Goal: Answer question/provide support: Answer question/provide support

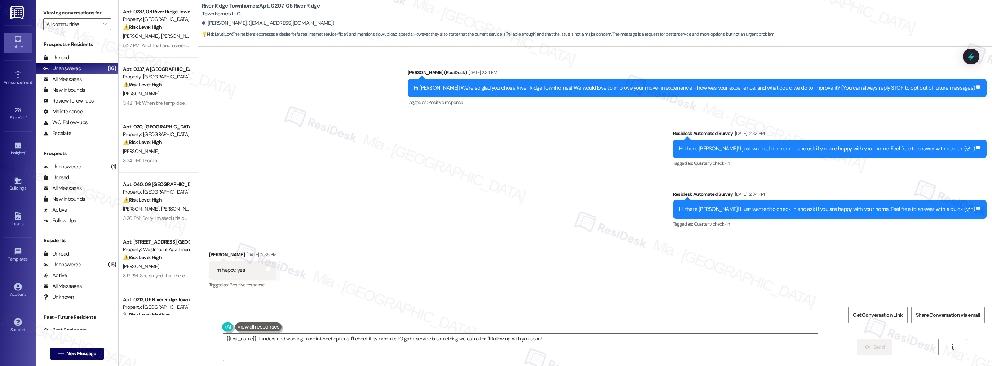
scroll to position [1868, 0]
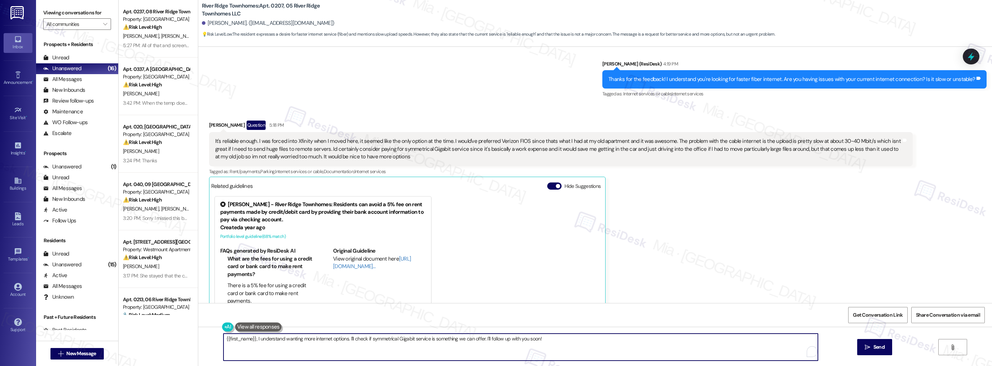
click at [544, 339] on textarea "{{first_name}}, I understand wanting more internet options. I'll check if symme…" at bounding box center [520, 347] width 594 height 27
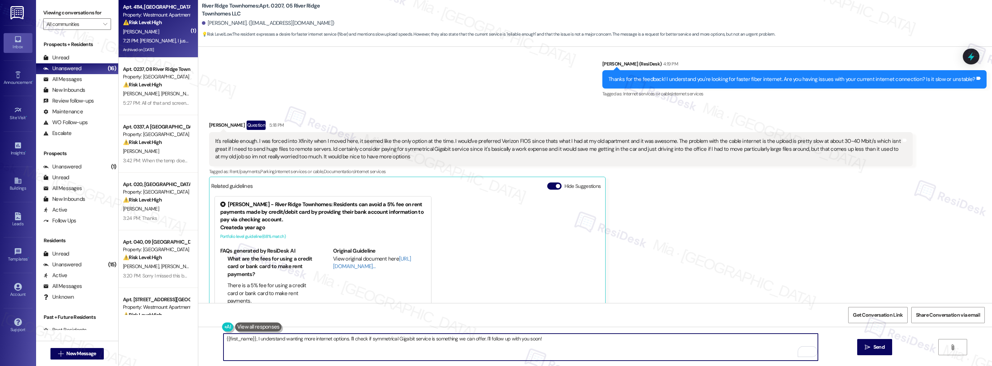
click at [164, 35] on div "[PERSON_NAME]" at bounding box center [156, 31] width 68 height 9
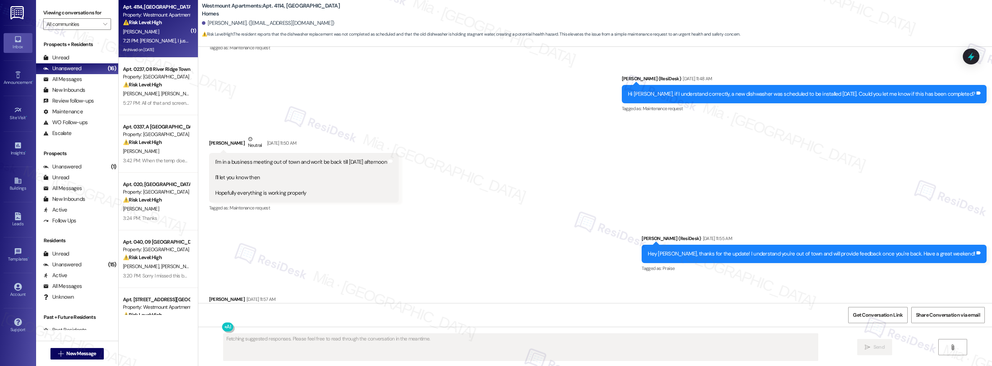
scroll to position [5305, 0]
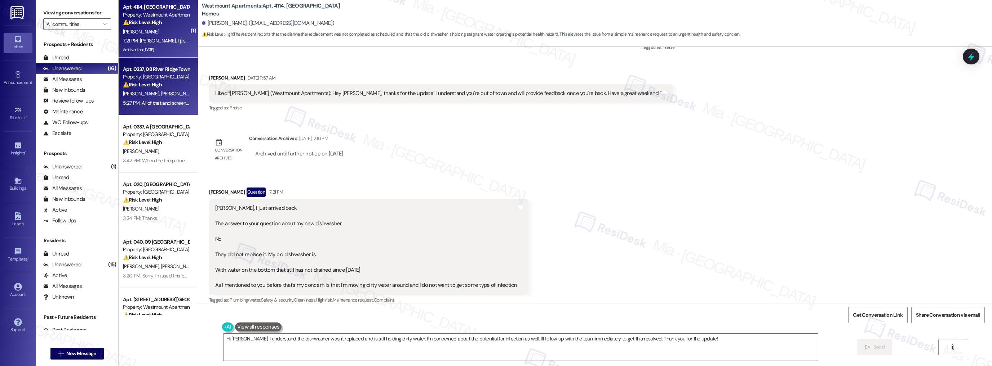
click at [177, 89] on div "Apt. 0237, 08 River Ridge Townhomes LLC Property: River Ridge Townhomes ⚠️ Risk…" at bounding box center [156, 77] width 68 height 24
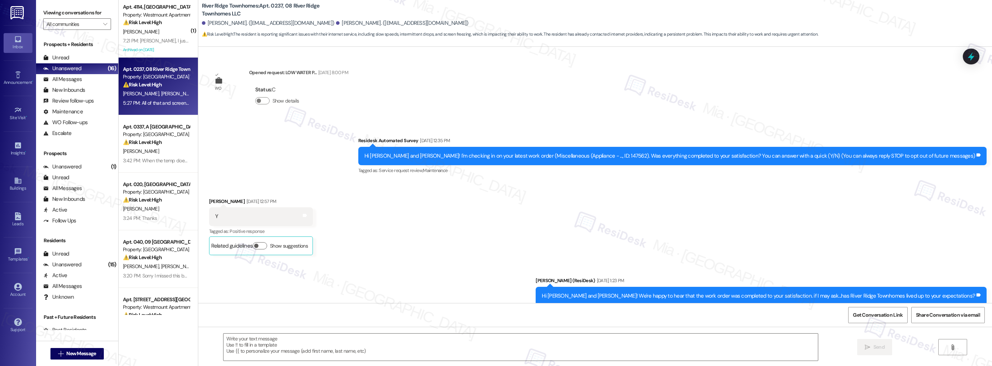
scroll to position [2712, 0]
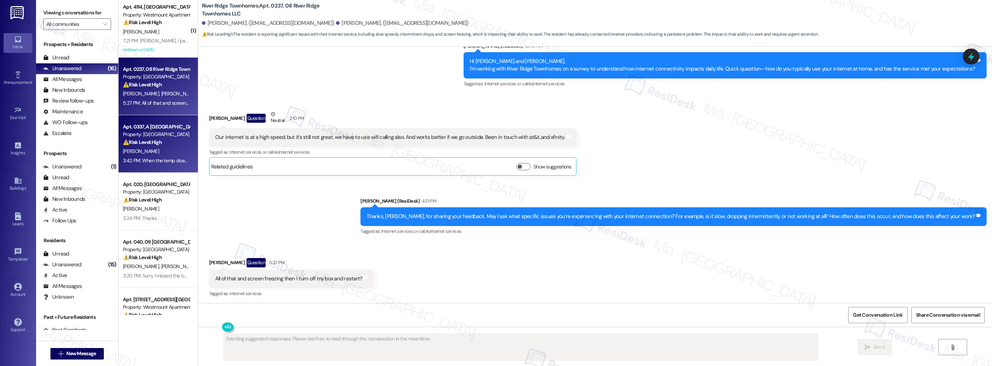
click at [169, 146] on div "⚠️ Risk Level: High The resident is reporting a malfunctioning HVAC unit that i…" at bounding box center [156, 143] width 67 height 8
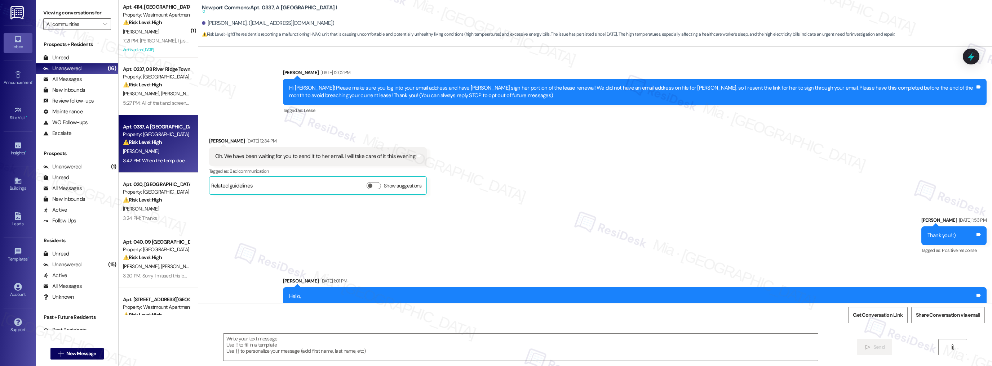
scroll to position [2228, 0]
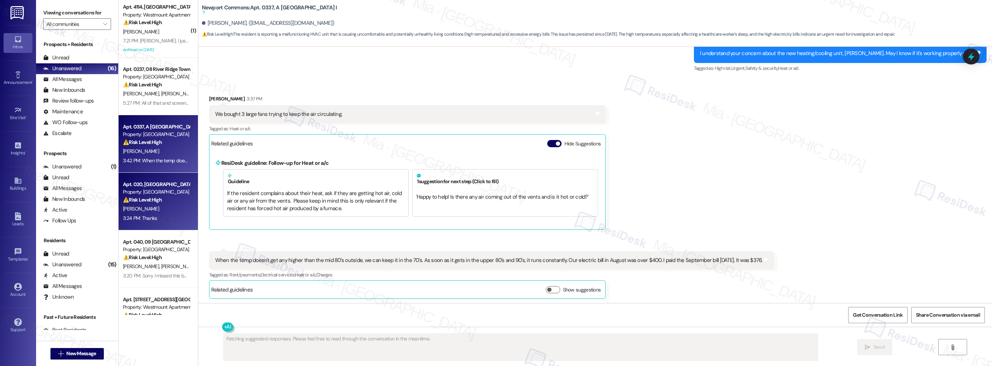
click at [171, 193] on div "Property: [GEOGRAPHIC_DATA]" at bounding box center [156, 192] width 67 height 8
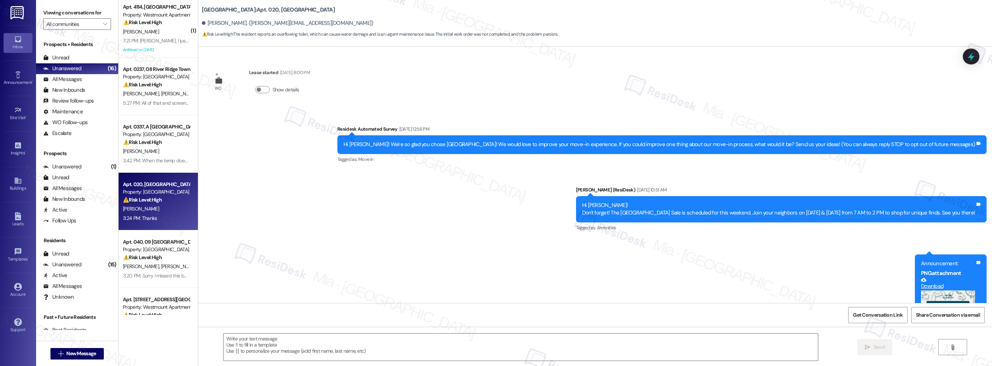
scroll to position [654, 0]
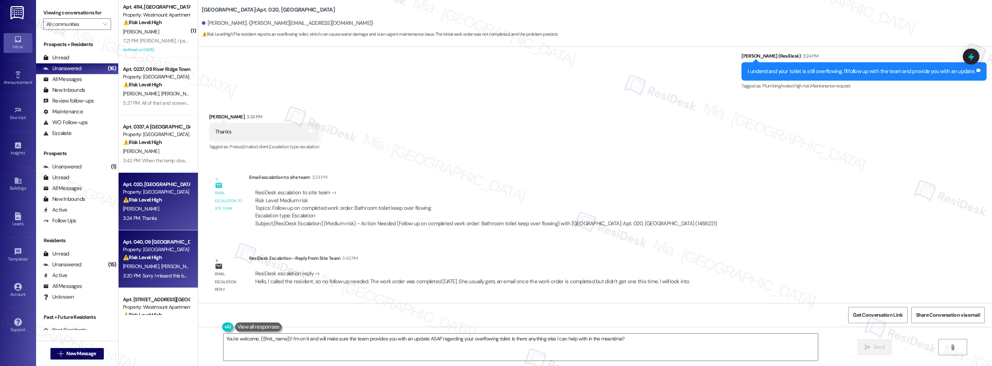
click at [180, 255] on div "⚠️ Risk Level: High The resident is reporting issues with interconnected smoke …" at bounding box center [156, 258] width 67 height 8
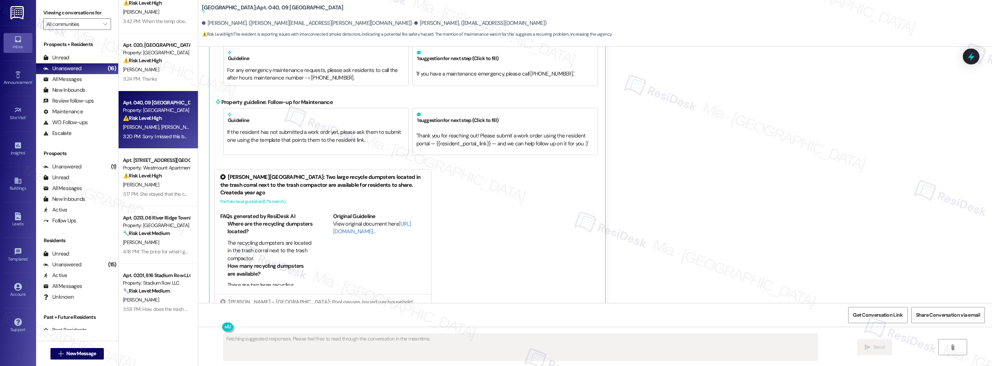
scroll to position [173, 0]
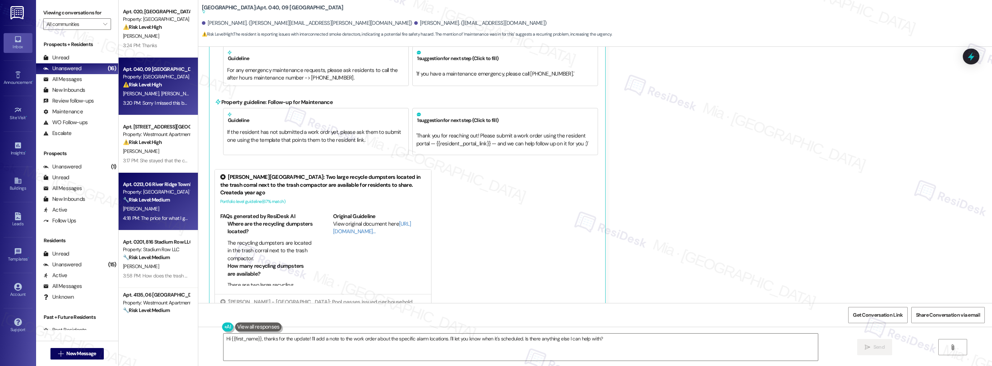
click at [171, 222] on div "4:18 PM: The price for what I get is 130.00/ month. I cab go to verizion and ge…" at bounding box center [156, 218] width 68 height 9
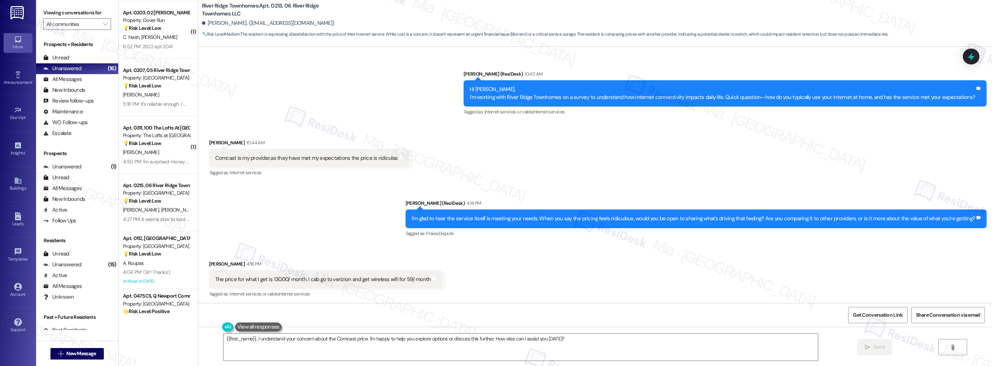
scroll to position [634, 0]
click at [171, 222] on div "4:27 PM: It seems slow to load at times. 4:27 PM: It seems slow to load at time…" at bounding box center [156, 218] width 68 height 9
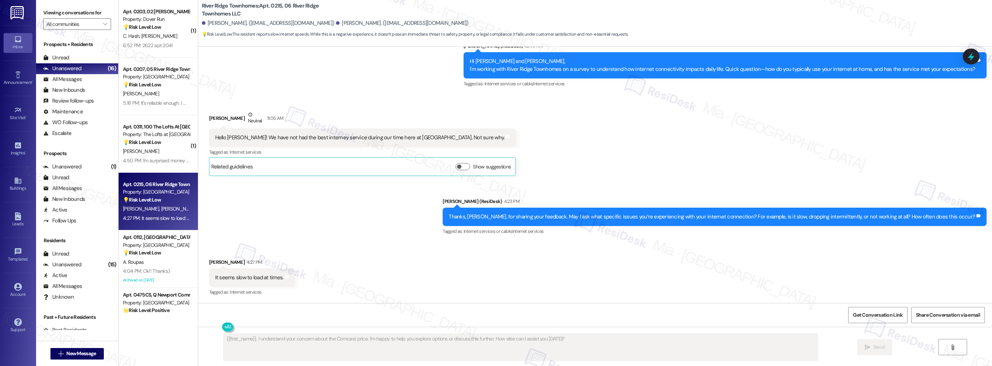
scroll to position [460, 0]
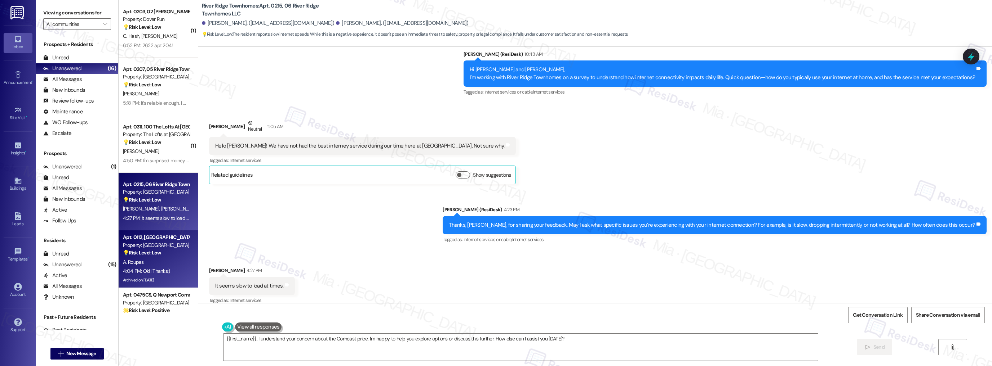
click at [159, 251] on div "💡 Risk Level: Low The resident is inquiring about potential internet perks at t…" at bounding box center [156, 253] width 67 height 8
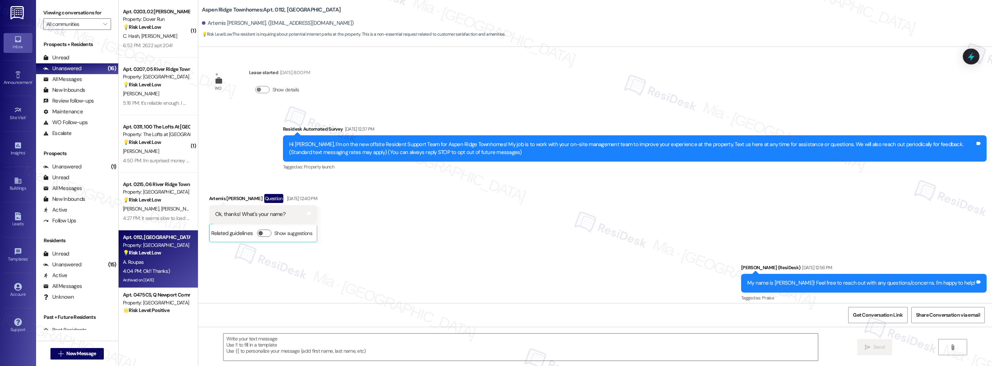
scroll to position [3981, 0]
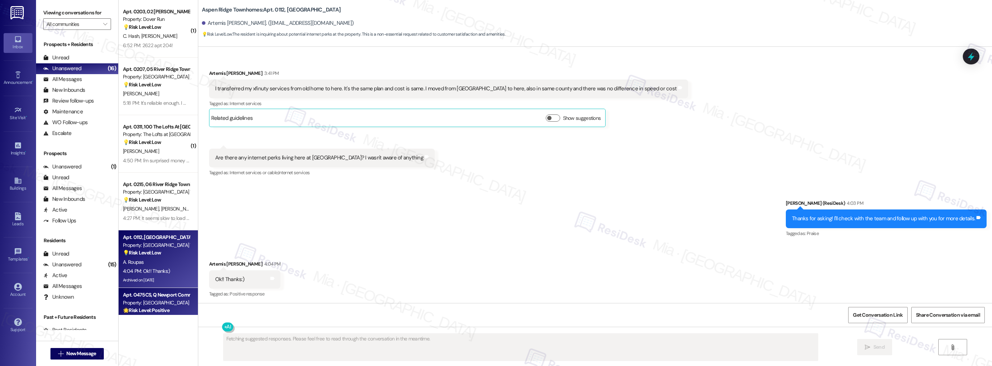
click at [151, 291] on div "Apt. 0475CS, Q Newport Commons II Property: Newport Commons 🌟 Risk Level: Posit…" at bounding box center [156, 303] width 68 height 24
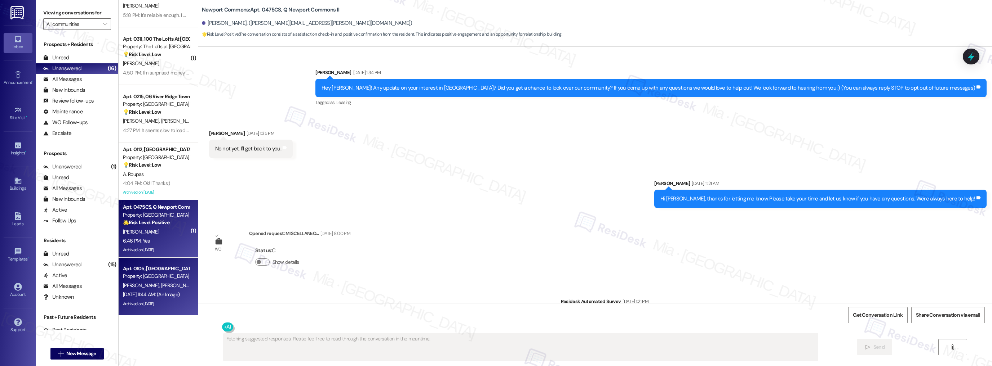
scroll to position [11491, 0]
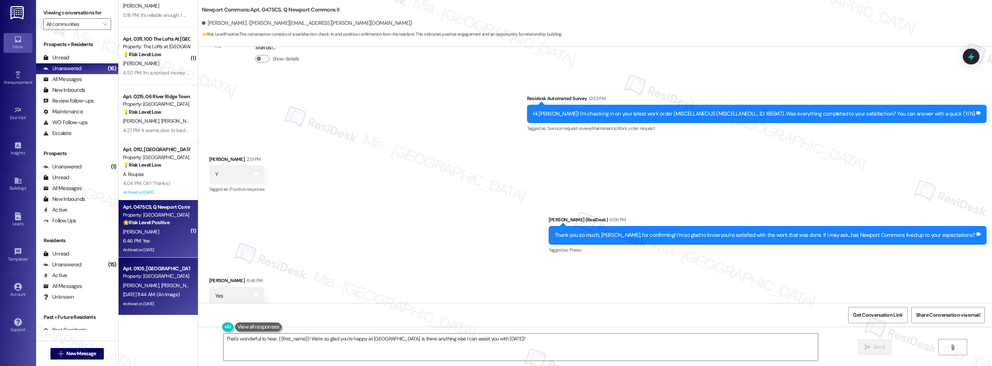
click at [172, 280] on div "Apt. 0105, 23 Windsor Commons Property: Windsor Commons" at bounding box center [156, 272] width 68 height 17
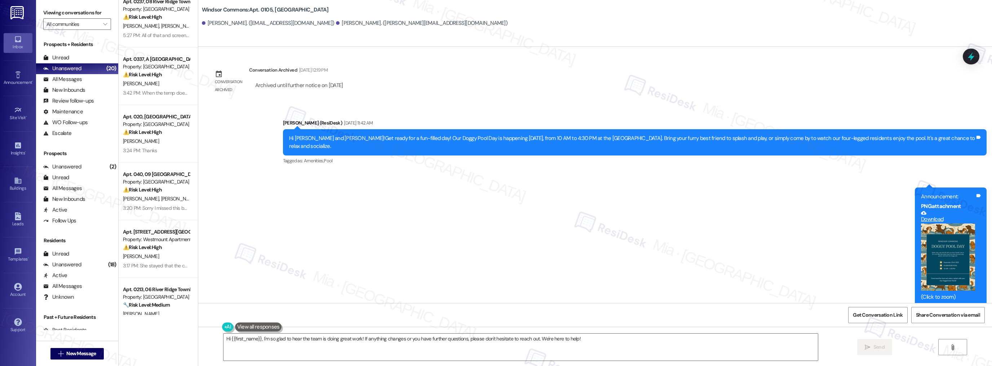
scroll to position [0, 0]
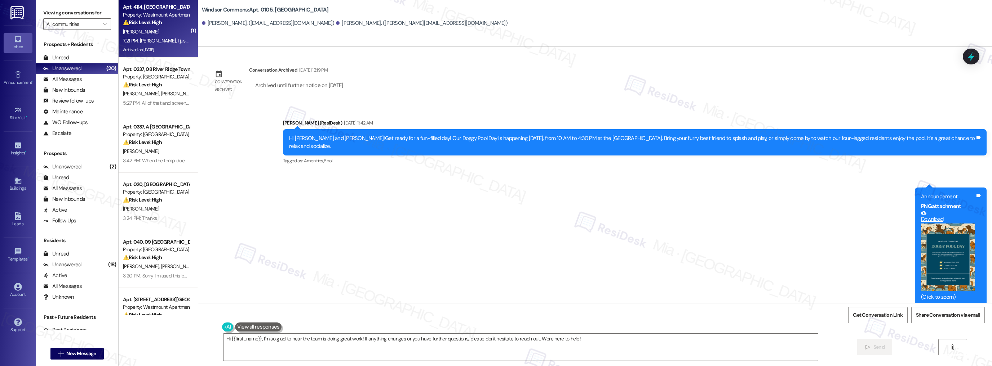
click at [174, 45] on div "7:21 PM: Sarah, I just arrived back The answer to your question about my new di…" at bounding box center [156, 40] width 68 height 9
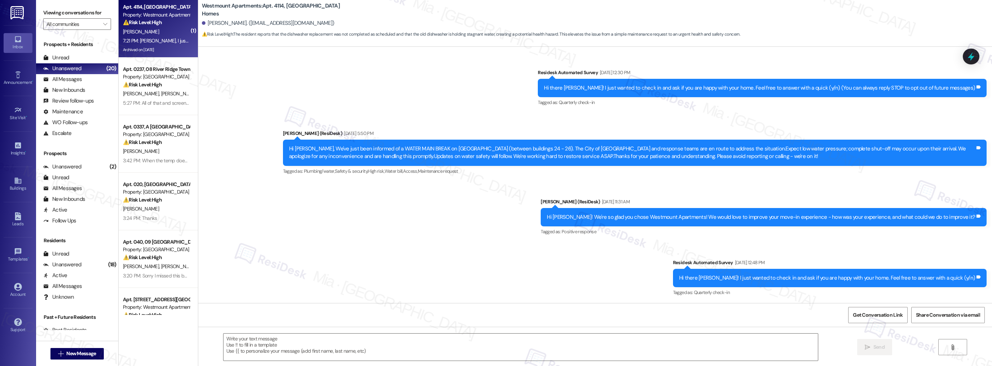
scroll to position [5305, 0]
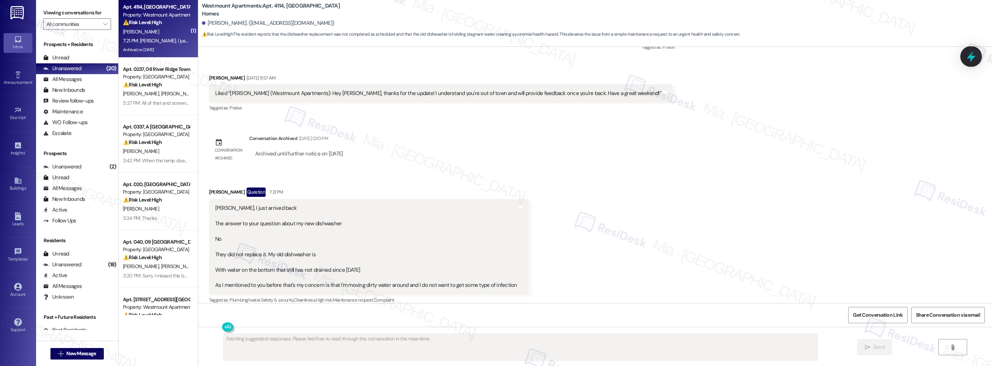
click at [968, 58] on icon at bounding box center [970, 56] width 9 height 11
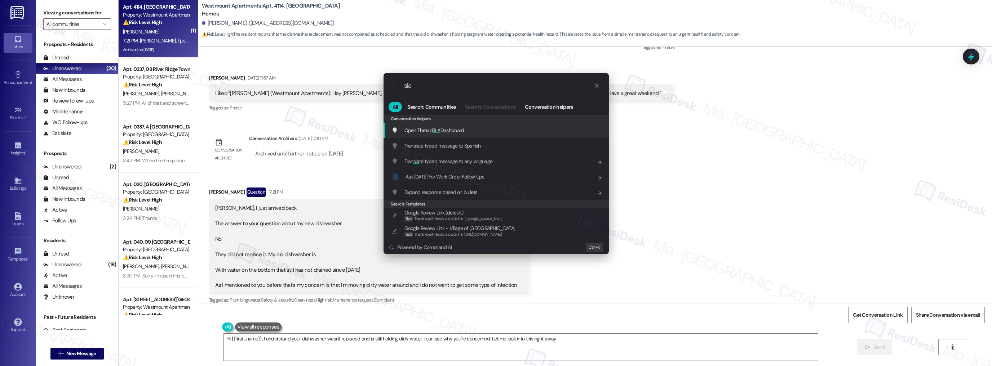
type input "sla"
click at [442, 131] on span "Open Thread SLA Dashboard" at bounding box center [434, 130] width 60 height 6
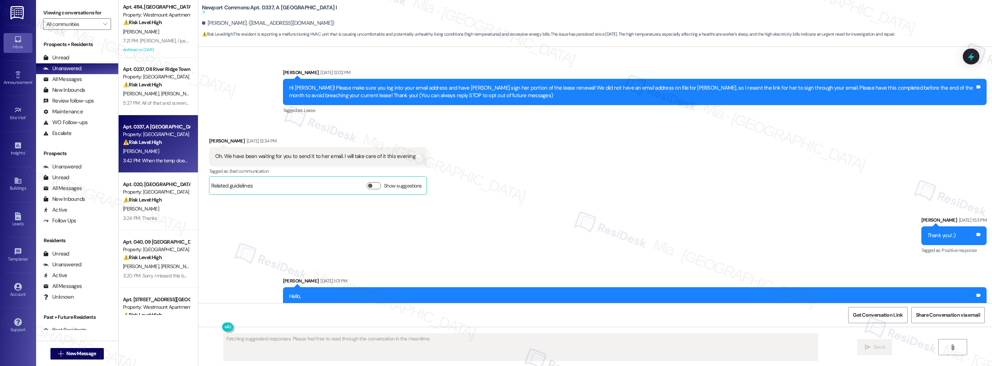
scroll to position [2228, 0]
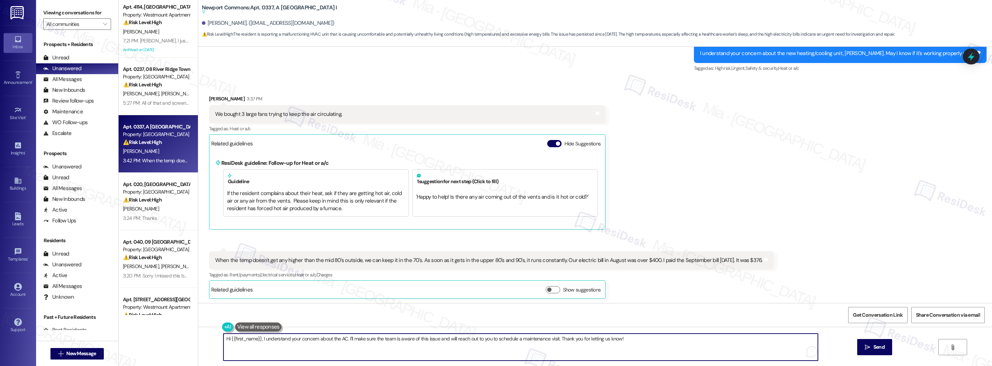
drag, startPoint x: 258, startPoint y: 339, endPoint x: 215, endPoint y: 340, distance: 42.9
click at [219, 340] on div "Hi {{first_name}}, I understand your concern about the AC. I'll make sure the t…" at bounding box center [516, 348] width 595 height 28
drag, startPoint x: 308, startPoint y: 340, endPoint x: 589, endPoint y: 340, distance: 281.0
click at [589, 340] on textarea "I understand your concern about the AC. I'll make sure the team is aware of thi…" at bounding box center [520, 347] width 594 height 27
type textarea "I understand your concern about the AC. May I know if you submitted a new work …"
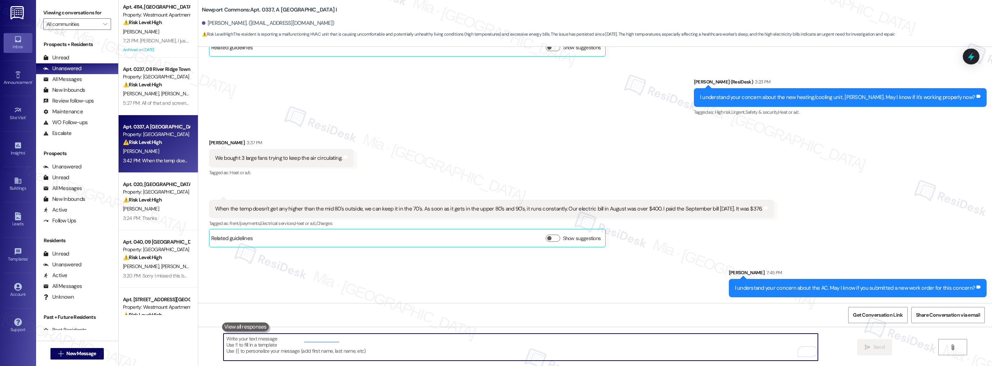
scroll to position [2183, 0]
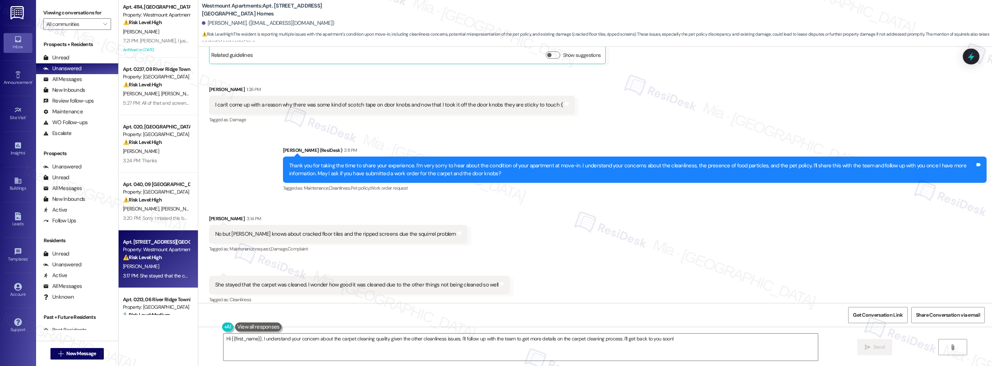
scroll to position [267, 0]
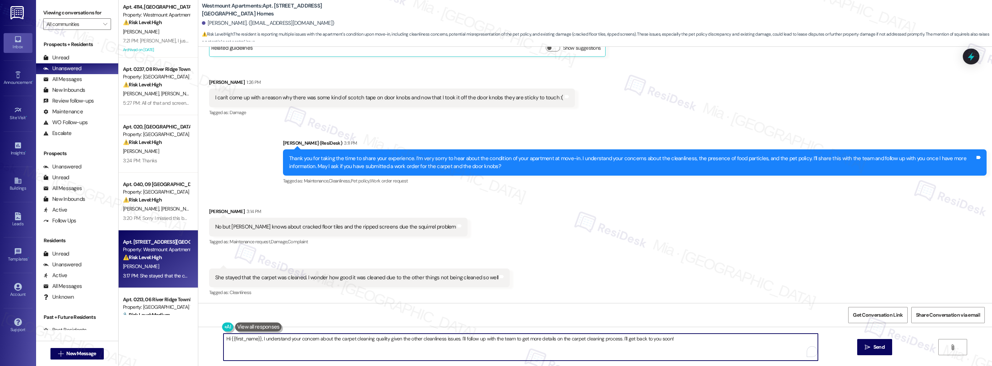
drag, startPoint x: 427, startPoint y: 341, endPoint x: 209, endPoint y: 341, distance: 218.0
click at [209, 341] on div "Hi {{first_name}}, I understand your concern about the carpet cleaning quality …" at bounding box center [594, 354] width 793 height 54
drag, startPoint x: 367, startPoint y: 339, endPoint x: 432, endPoint y: 340, distance: 65.6
click at [432, 340] on textarea "Thank you for clarifying. I'll follow up with the team to get more details on t…" at bounding box center [520, 347] width 594 height 27
click at [418, 338] on textarea "Thank you for clarifying. I'll follow up with the team to get more details and …" at bounding box center [520, 347] width 594 height 27
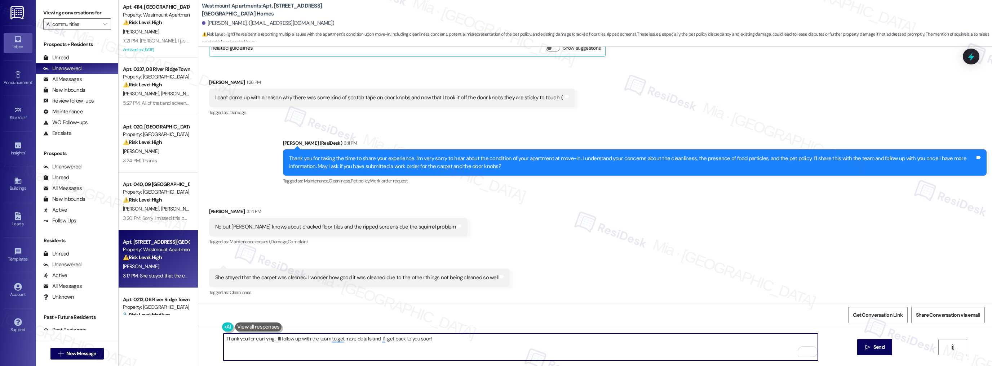
click at [418, 338] on textarea "Thank you for clarifying. I'll follow up with the team to get more details and …" at bounding box center [520, 347] width 594 height 27
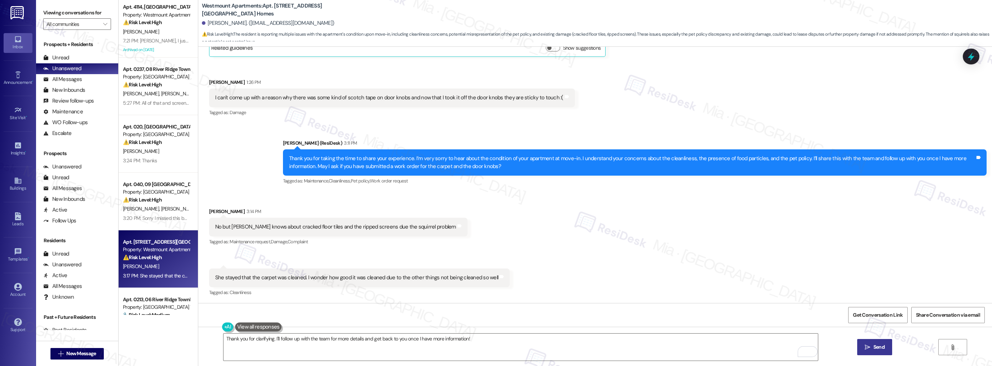
click at [878, 349] on span "Send" at bounding box center [878, 348] width 11 height 8
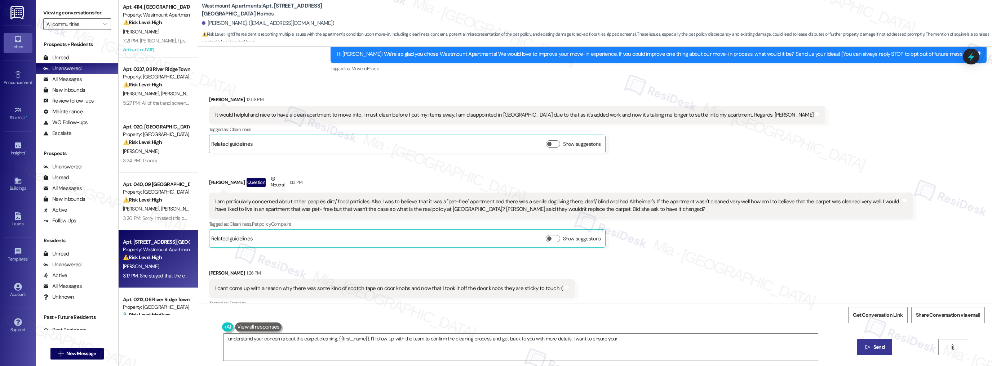
scroll to position [65, 0]
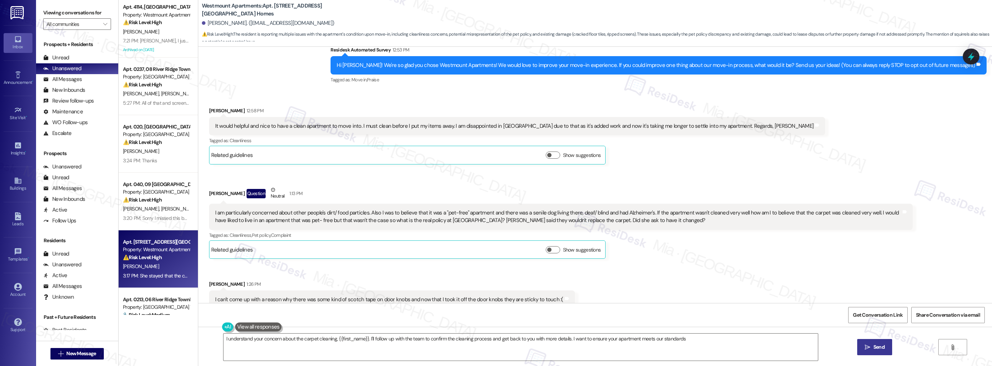
type textarea "I understand your concern about the carpet cleaning, {{first_name}}. I'll follo…"
click at [976, 58] on icon at bounding box center [970, 56] width 12 height 12
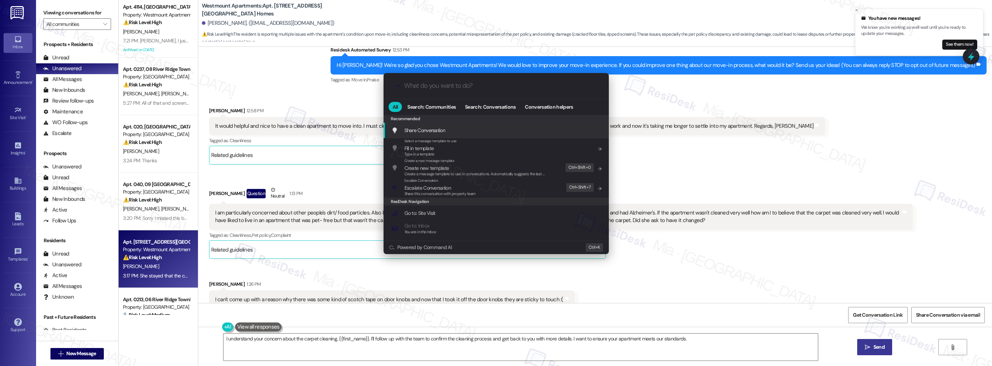
click at [485, 89] on input "What do you want to do?" at bounding box center [502, 86] width 196 height 8
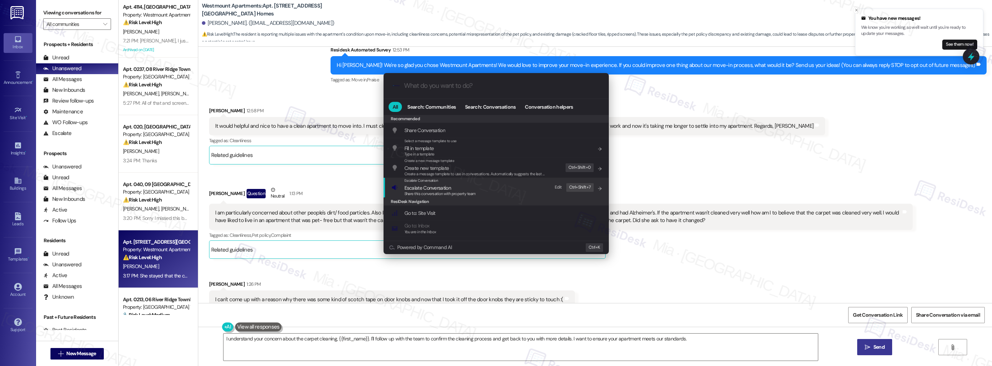
click at [441, 187] on span "Escalate Conversation" at bounding box center [427, 188] width 46 height 6
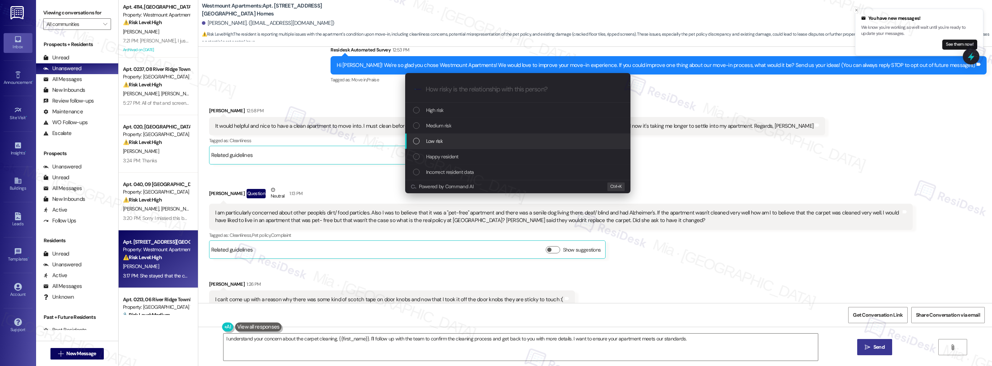
click at [445, 143] on div "Low risk" at bounding box center [518, 141] width 211 height 8
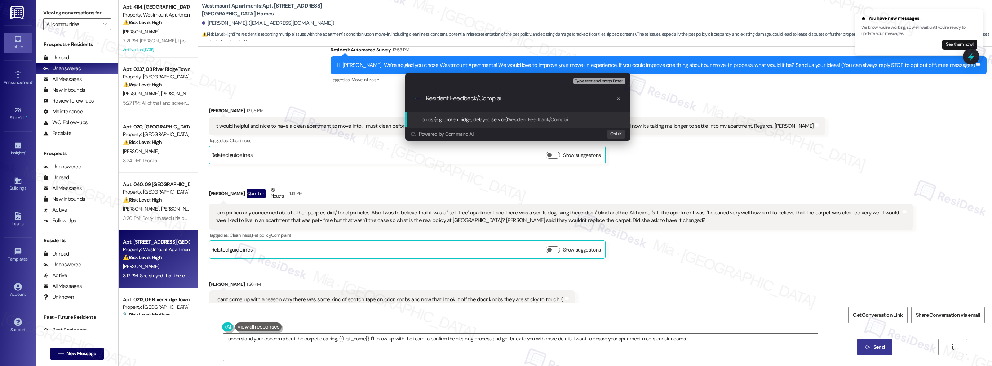
type input "Resident Feedback/Complain"
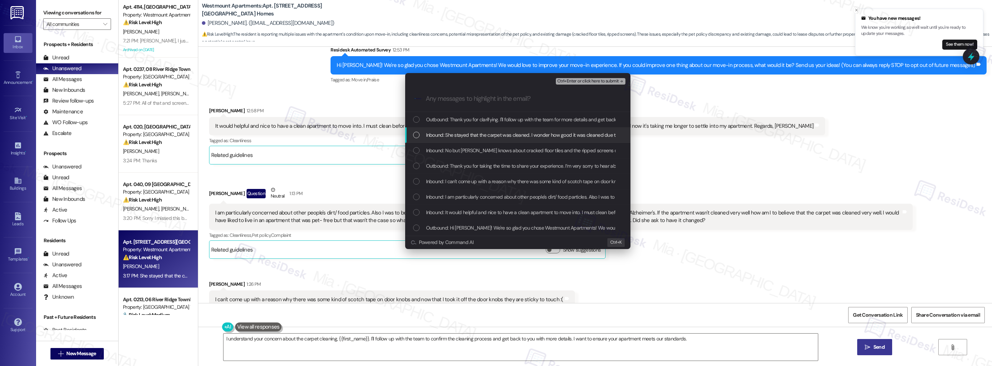
click at [452, 135] on span "Inbound: She stayed that the carpet was cleaned. I wonder how good it was clean…" at bounding box center [566, 135] width 280 height 8
click at [449, 149] on span "Inbound: No but Pam knows about cracked floor tiles and the ripped screens due …" at bounding box center [546, 151] width 240 height 8
click at [470, 184] on span "Inbound: I can't come up with a reason why there was some kind of scotch tape o…" at bounding box center [594, 182] width 337 height 8
click at [472, 195] on span "Inbound: I am particularly concerned about other people's dirt/ food particles.…" at bounding box center [978, 197] width 1104 height 8
click at [481, 209] on span "Inbound: It would helpful and nice to have a clean apartment to move into. I mu…" at bounding box center [711, 213] width 571 height 8
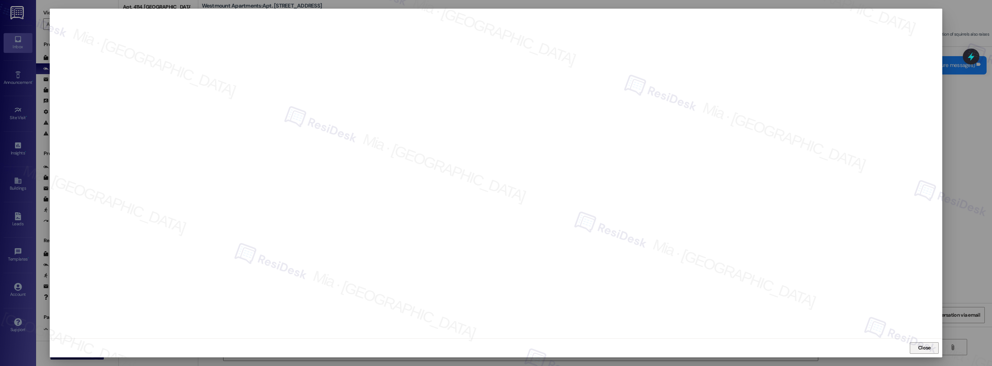
click at [923, 349] on span "Close" at bounding box center [924, 348] width 13 height 8
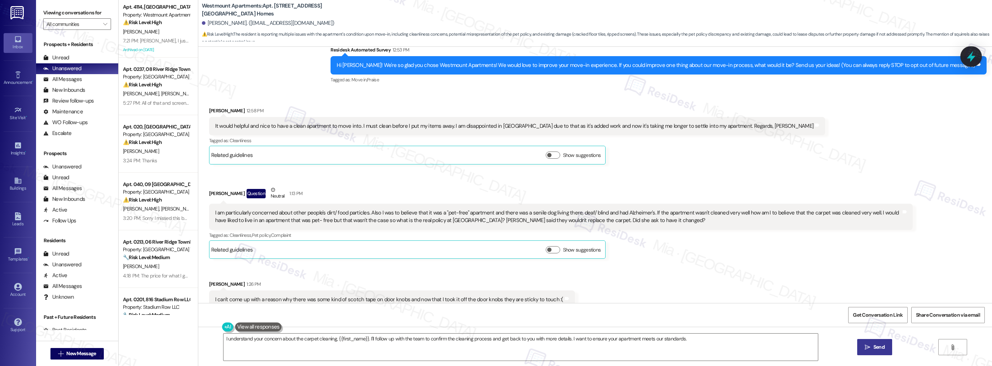
click at [967, 57] on icon at bounding box center [970, 56] width 12 height 12
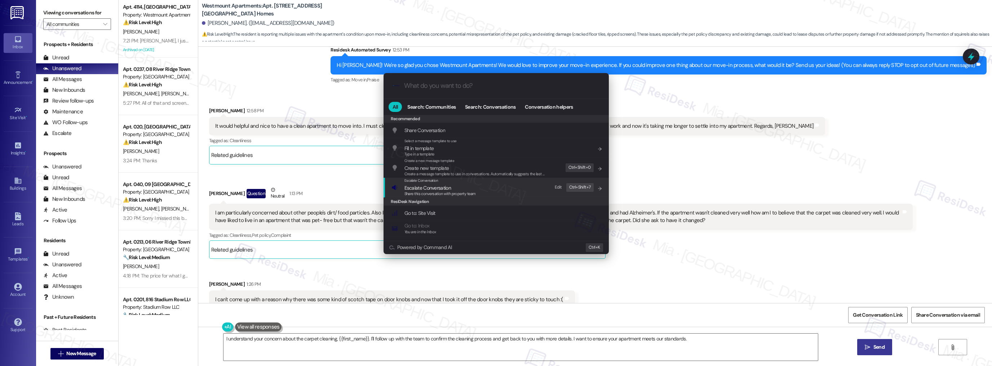
click at [440, 183] on div "Escalate Conversation" at bounding box center [439, 181] width 71 height 6
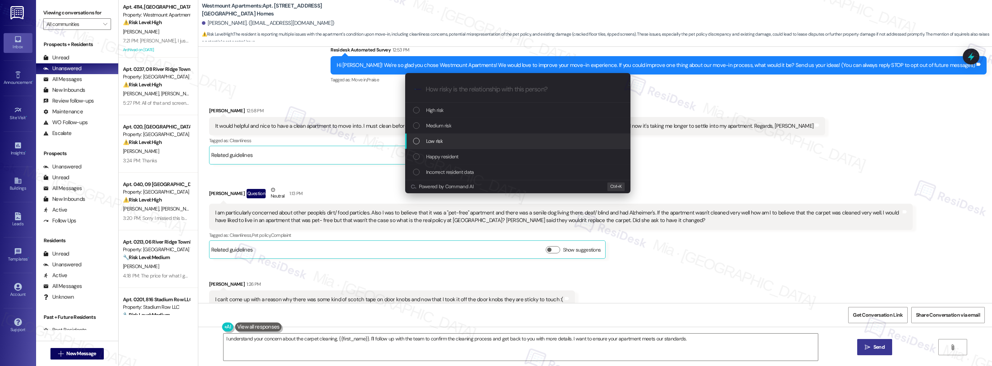
click at [449, 144] on div "Low risk" at bounding box center [518, 141] width 211 height 8
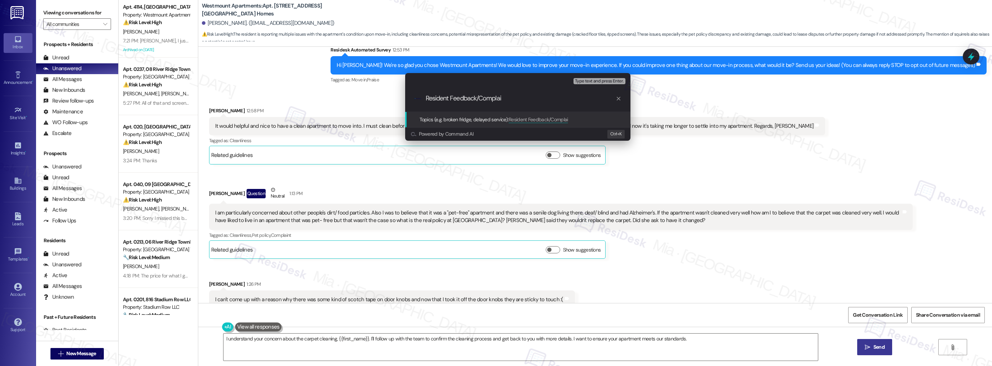
type input "Resident Feedback/Complain"
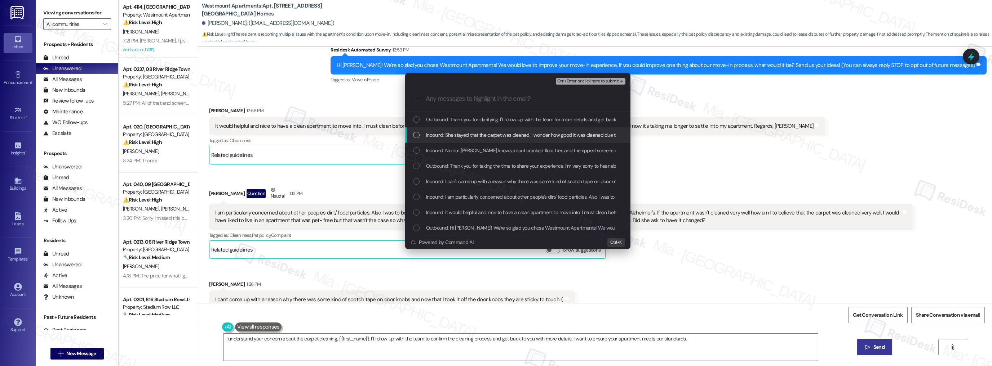
click at [453, 134] on span "Inbound: She stayed that the carpet was cleaned. I wonder how good it was clean…" at bounding box center [566, 135] width 280 height 8
click at [456, 147] on span "Inbound: No but Pam knows about cracked floor tiles and the ripped screens due …" at bounding box center [546, 151] width 240 height 8
click at [458, 163] on span "Outbound: Thank you for taking the time to share your experience. I’m very sorr…" at bounding box center [844, 166] width 837 height 8
click at [458, 164] on span "Outbound: Thank you for taking the time to share your experience. I’m very sorr…" at bounding box center [844, 166] width 837 height 8
click at [451, 180] on span "Inbound: I can't come up with a reason why there was some kind of scotch tape o…" at bounding box center [594, 182] width 337 height 8
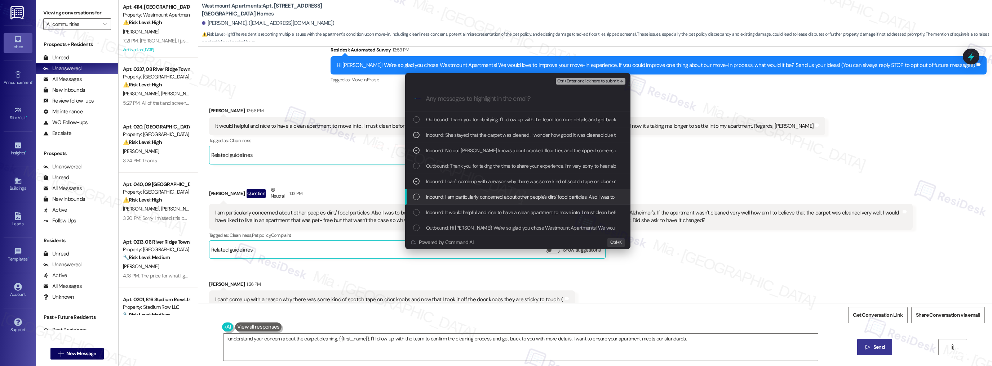
click at [449, 196] on span "Inbound: I am particularly concerned about other people's dirt/ food particles.…" at bounding box center [978, 197] width 1104 height 8
click at [444, 209] on span "Inbound: It would helpful and nice to have a clean apartment to move into. I mu…" at bounding box center [711, 213] width 571 height 8
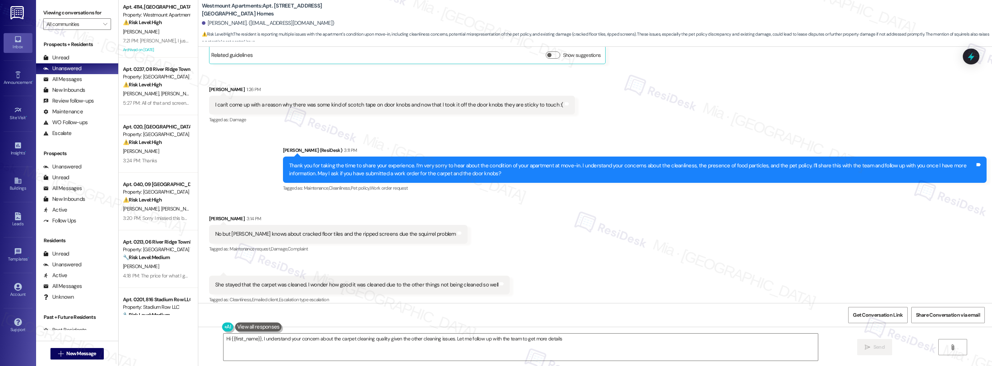
scroll to position [267, 0]
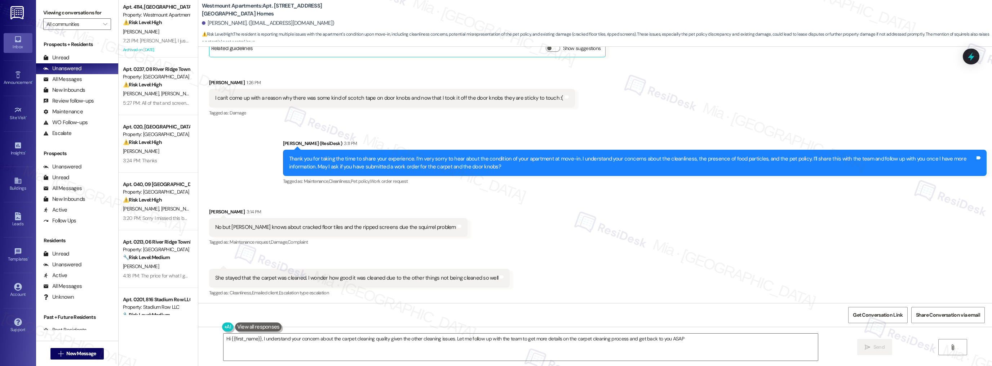
type textarea "Hi {{first_name}}, I understand your concern about the carpet cleaning quality …"
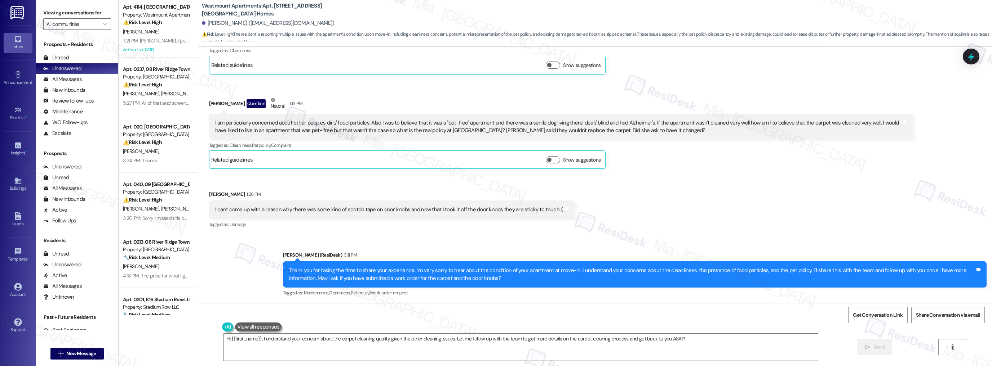
scroll to position [328, 0]
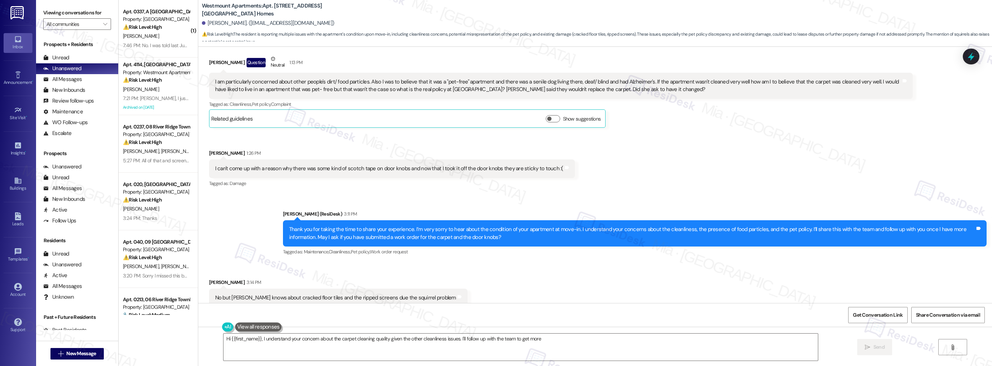
scroll to position [317, 0]
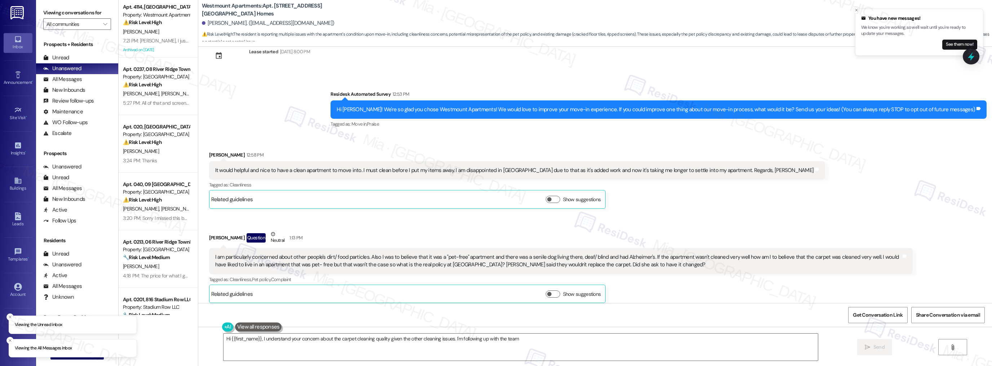
scroll to position [267, 0]
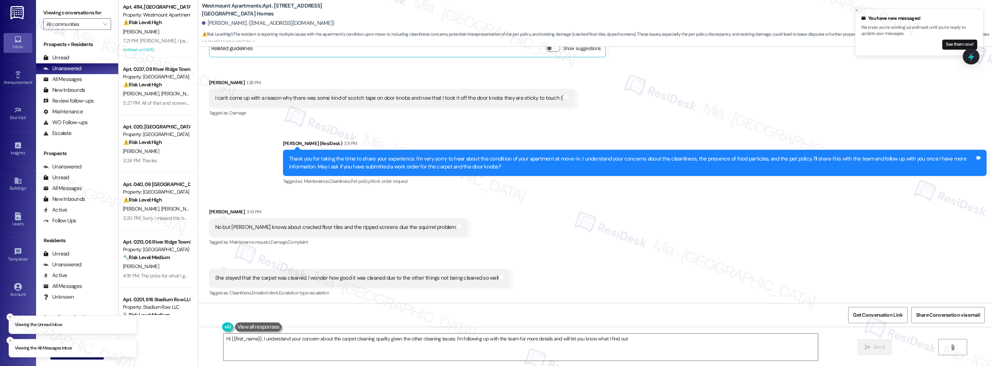
type textarea "Hi {{first_name}}, I understand your concern about the carpet cleaning quality …"
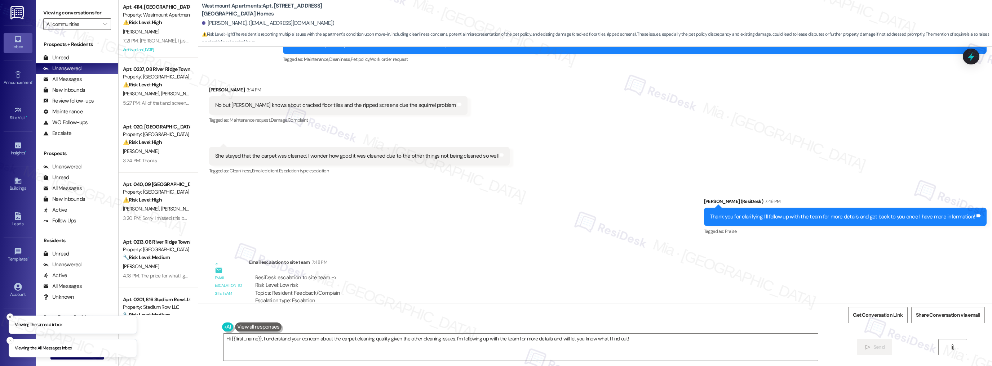
scroll to position [409, 0]
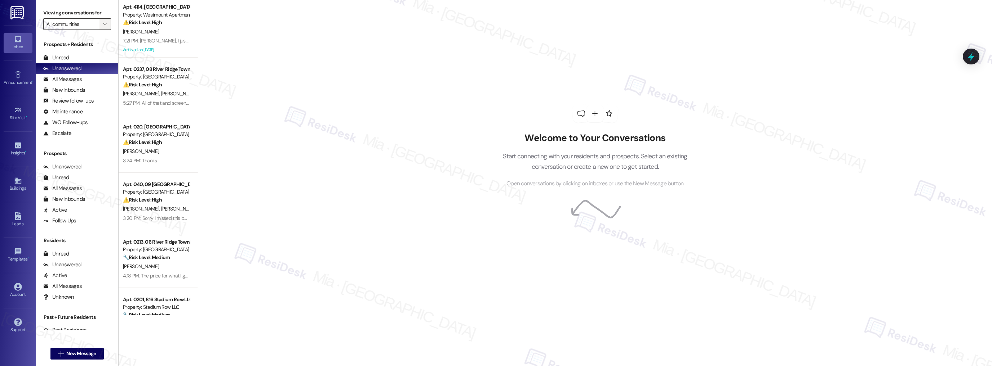
click at [102, 26] on span "" at bounding box center [105, 24] width 7 height 12
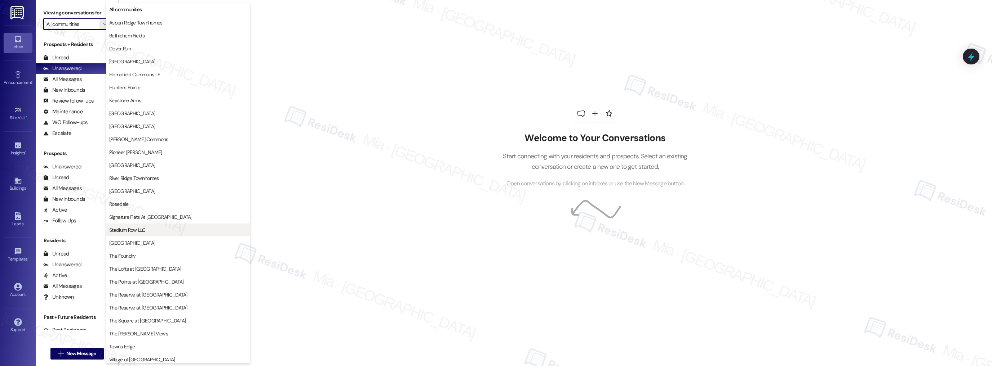
click at [160, 230] on span "Stadium Row LLC" at bounding box center [178, 230] width 138 height 7
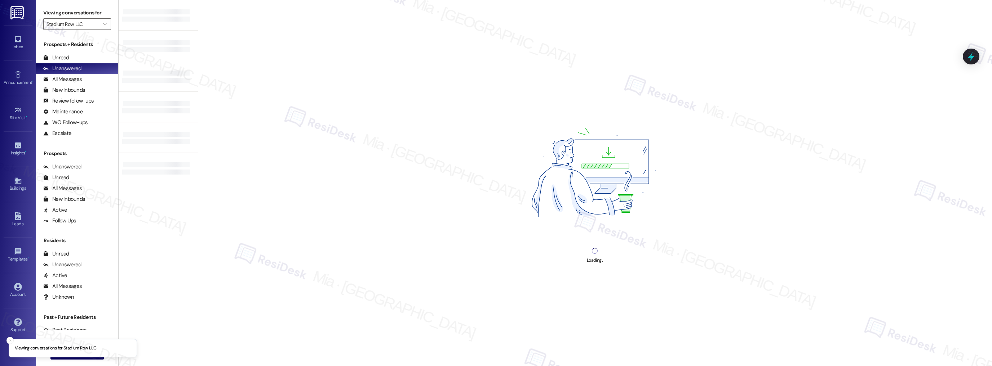
type input "Stadium Row LLC"
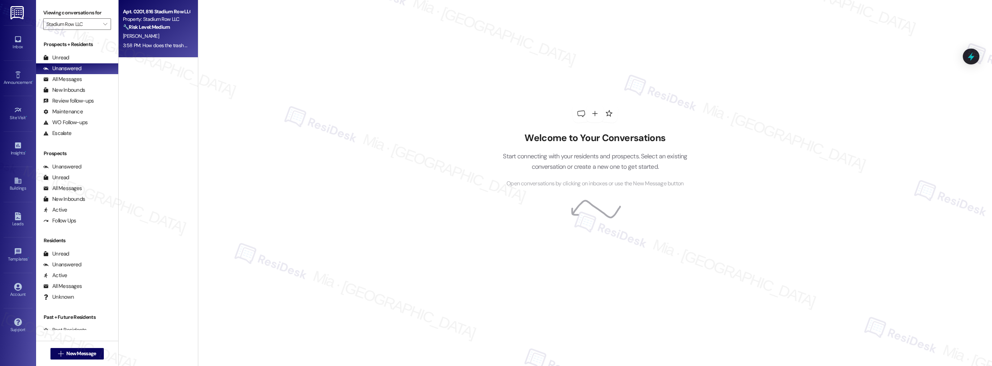
click at [160, 49] on div "3:58 PM: How does the trash pickup work? Does it have to be in the can? I left …" at bounding box center [156, 45] width 68 height 9
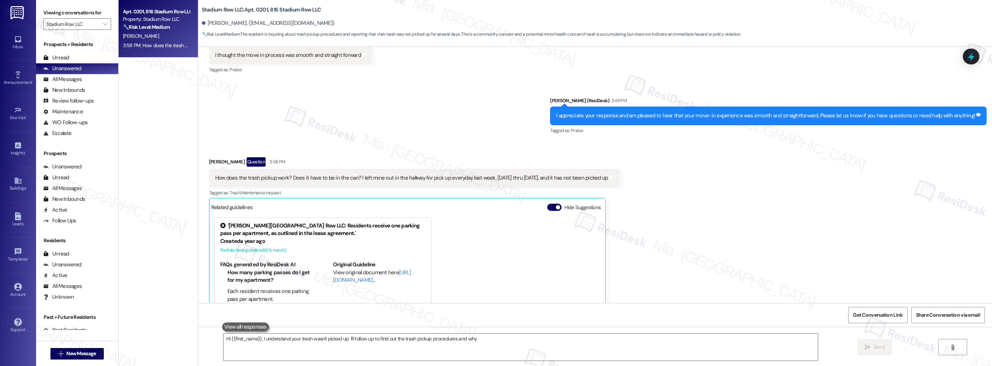
scroll to position [159, 0]
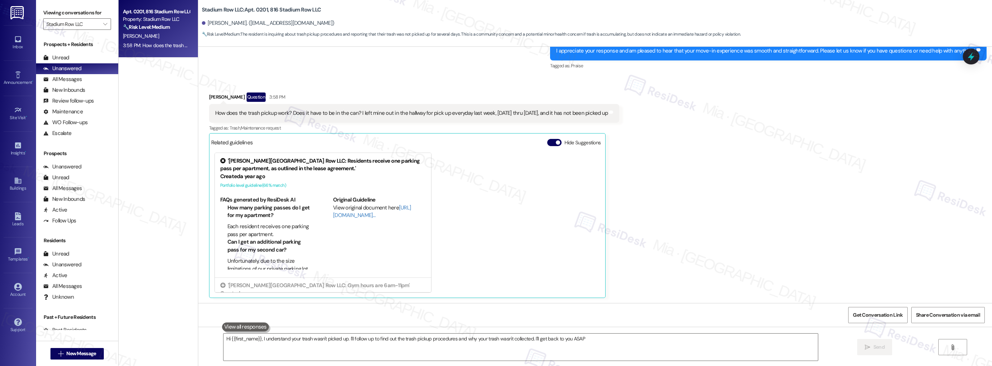
type textarea "Hi {{first_name}}, I understand your trash wasn't picked up. I'll follow up to …"
click at [349, 215] on link "[URL][DOMAIN_NAME]…" at bounding box center [372, 211] width 78 height 15
click at [102, 27] on span "" at bounding box center [105, 24] width 7 height 12
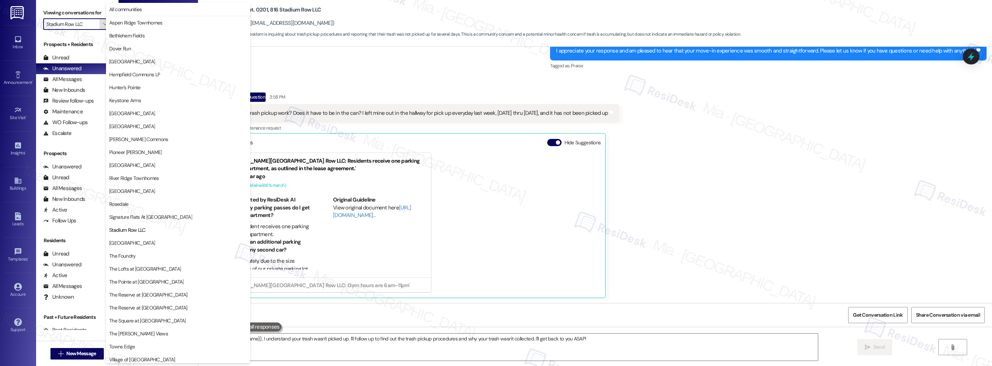
scroll to position [42, 0]
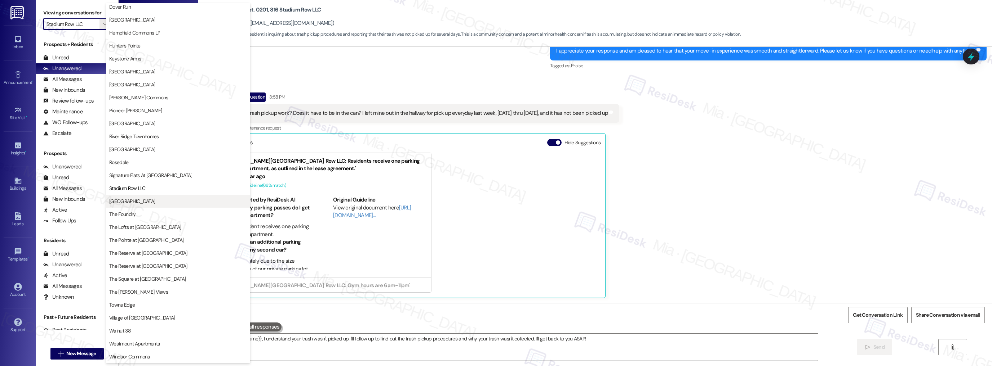
click at [142, 198] on span "[GEOGRAPHIC_DATA]" at bounding box center [132, 201] width 46 height 7
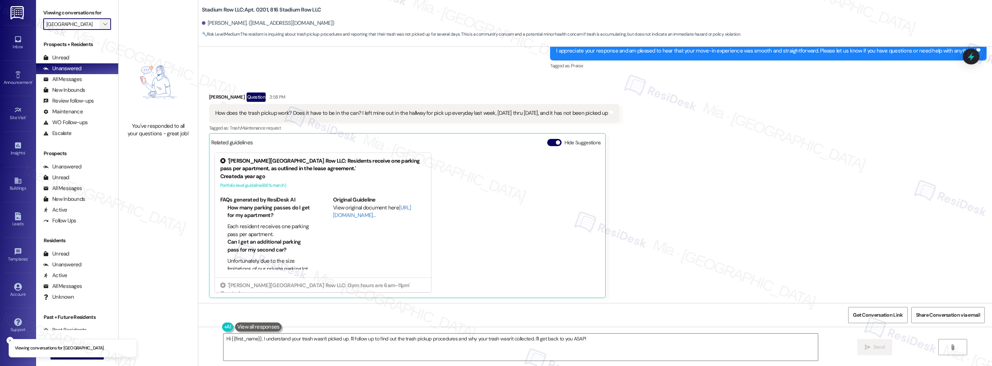
click at [103, 22] on icon "" at bounding box center [105, 24] width 4 height 6
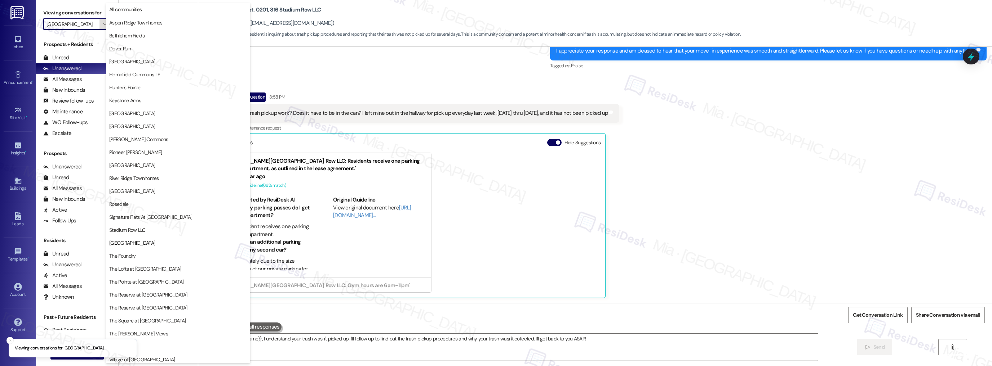
scroll to position [42, 0]
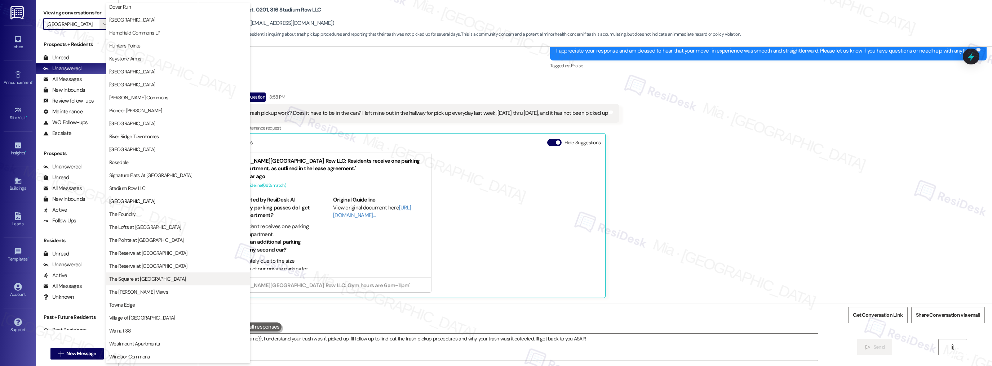
click at [150, 281] on span "The Square at [GEOGRAPHIC_DATA]" at bounding box center [147, 279] width 76 height 7
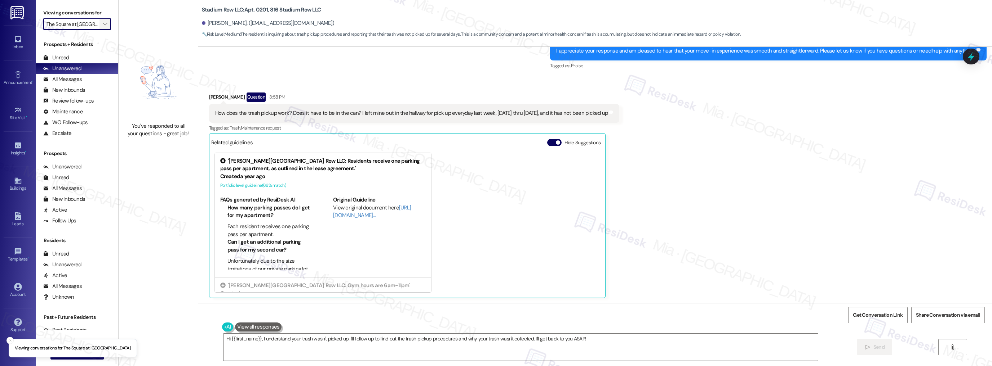
click at [104, 21] on button "" at bounding box center [105, 24] width 12 height 12
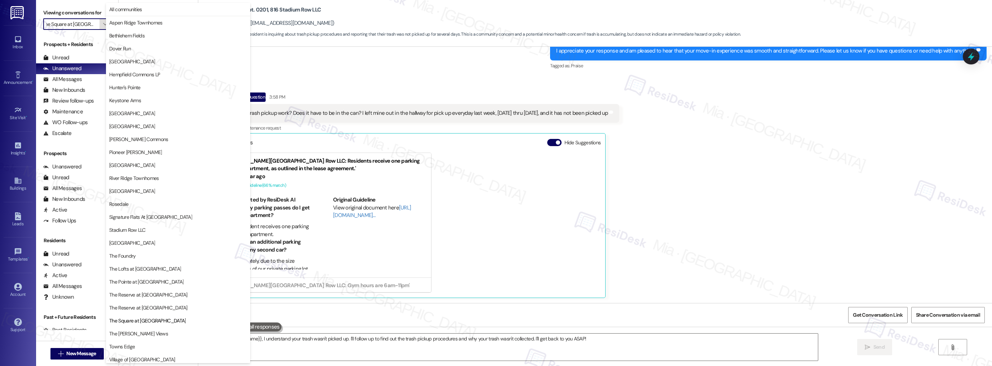
scroll to position [42, 0]
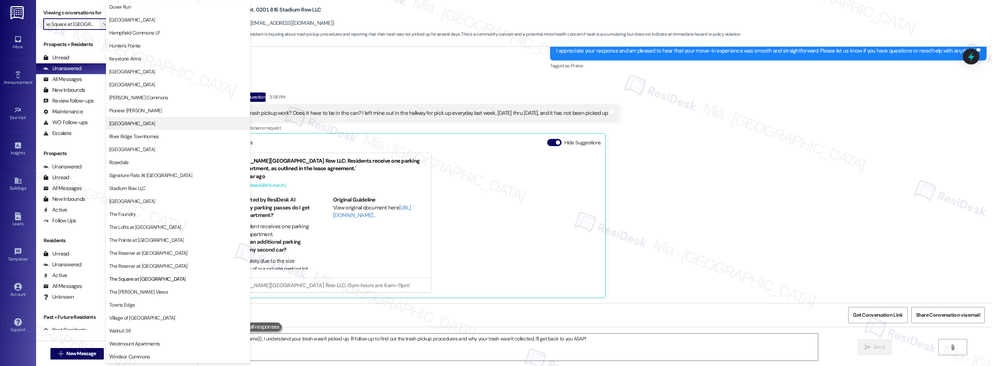
click at [161, 125] on span "[GEOGRAPHIC_DATA]" at bounding box center [178, 123] width 138 height 7
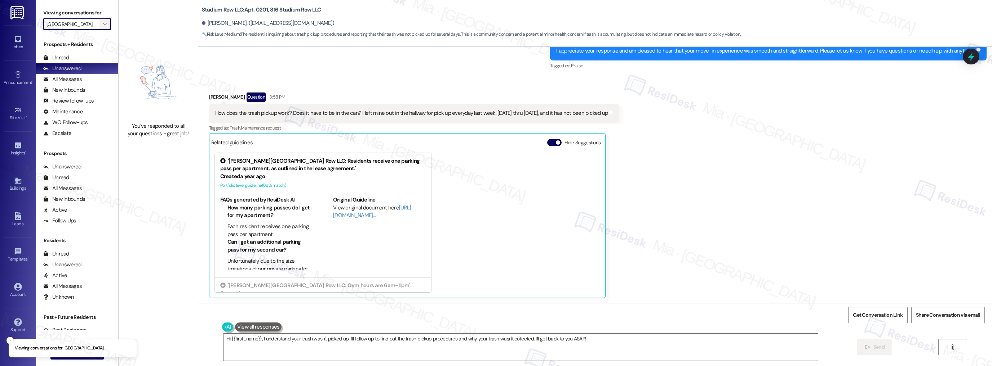
click at [104, 25] on button "" at bounding box center [105, 24] width 12 height 12
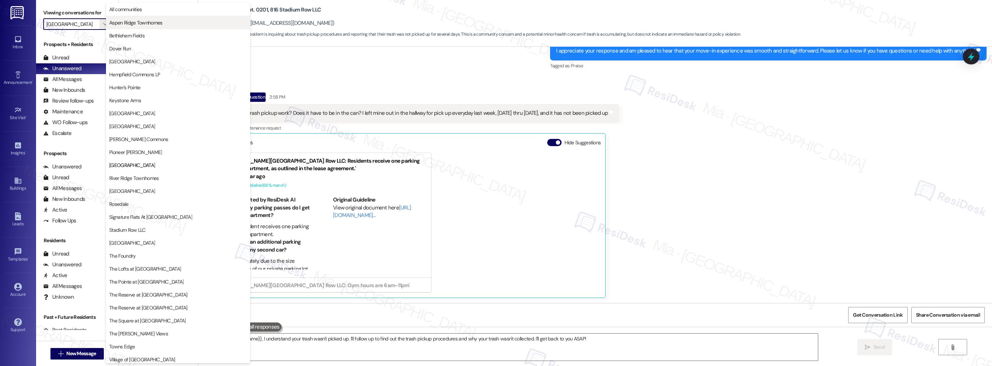
click at [175, 26] on span "Aspen Ridge Townhomes" at bounding box center [178, 22] width 138 height 7
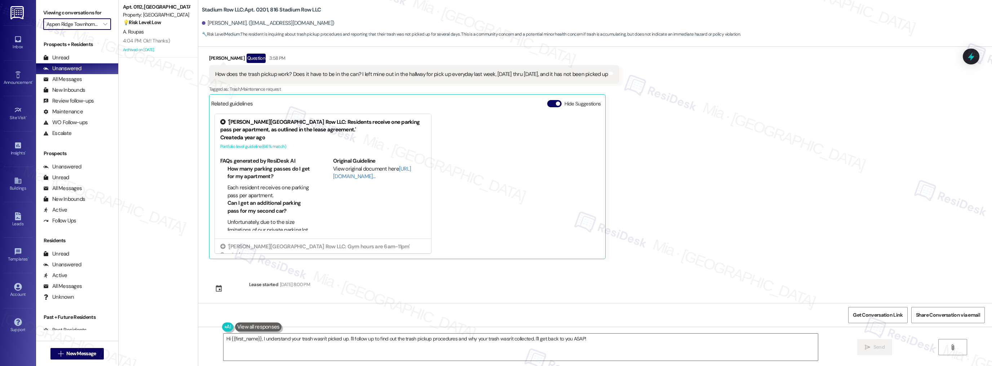
scroll to position [202, 0]
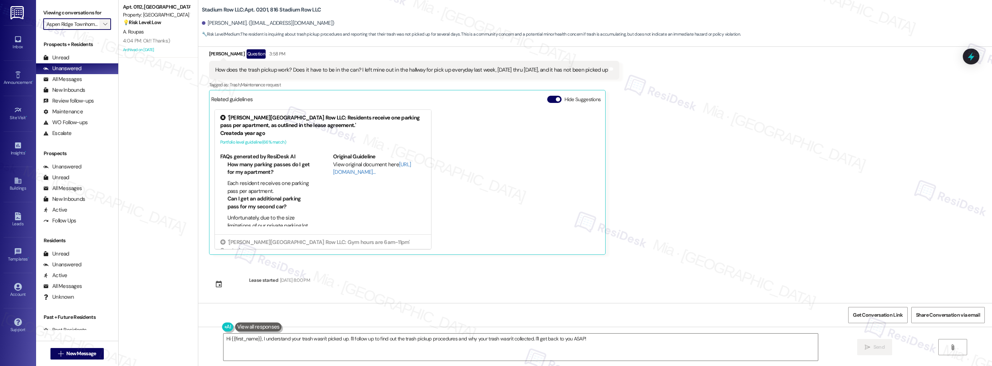
click at [102, 24] on span "" at bounding box center [105, 24] width 7 height 12
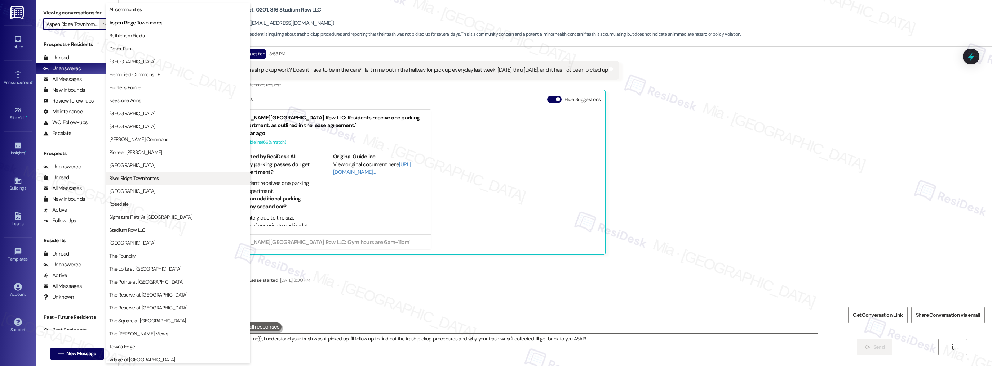
click at [165, 177] on span "River Ridge Townhomes" at bounding box center [178, 178] width 138 height 7
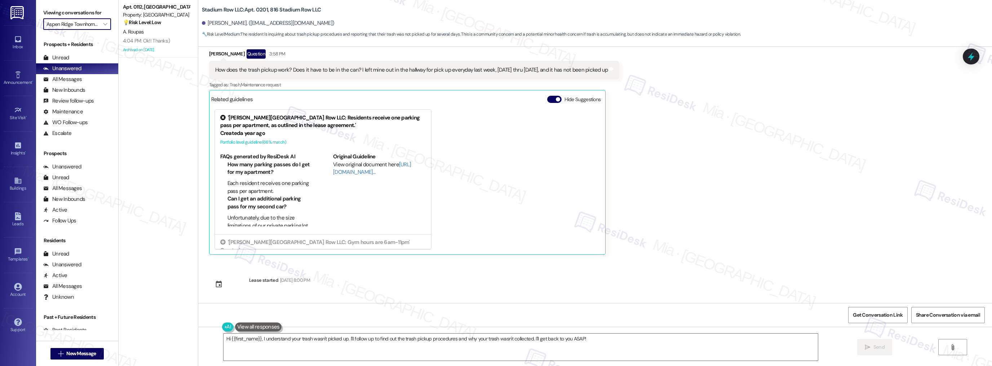
type input "River Ridge Townhomes"
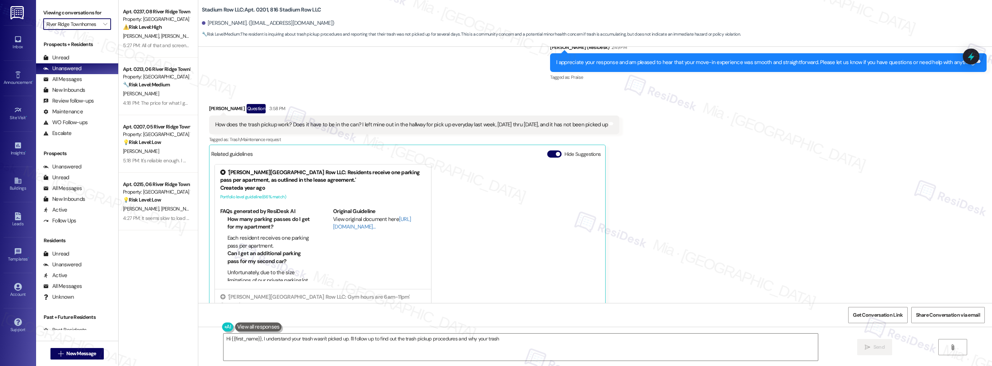
scroll to position [159, 0]
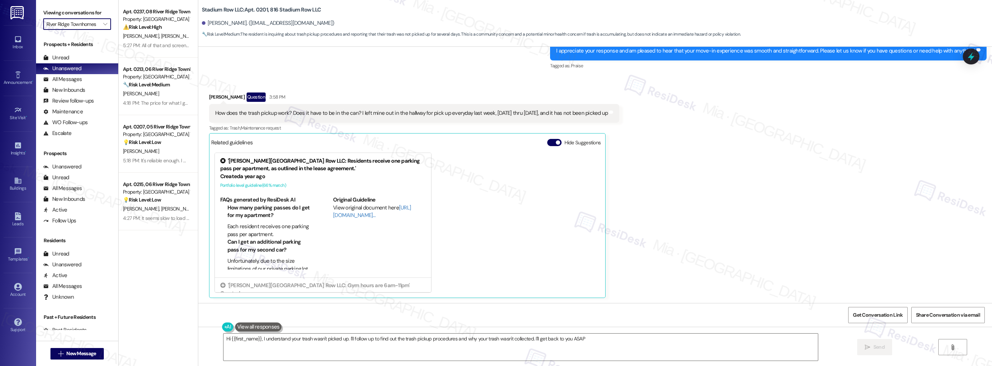
type textarea "Hi {{first_name}}, I understand your trash wasn't picked up. I'll follow up to …"
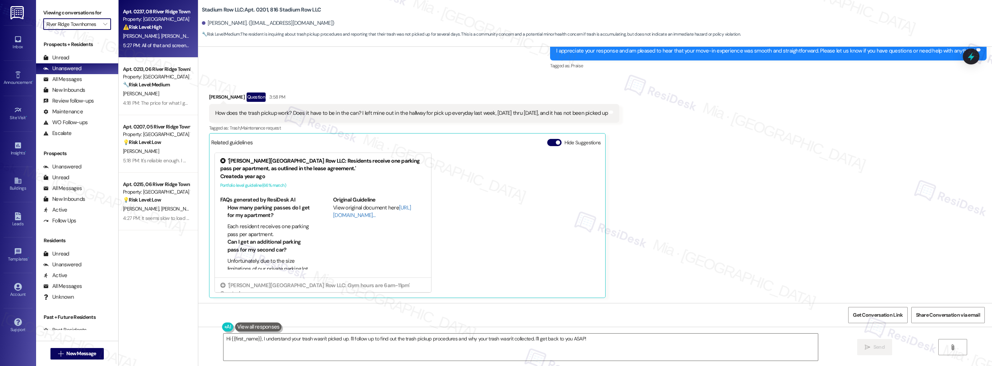
click at [164, 41] on div "5:27 PM: All of that and screen freezing then I turn off my box and restart? 5:…" at bounding box center [156, 45] width 68 height 9
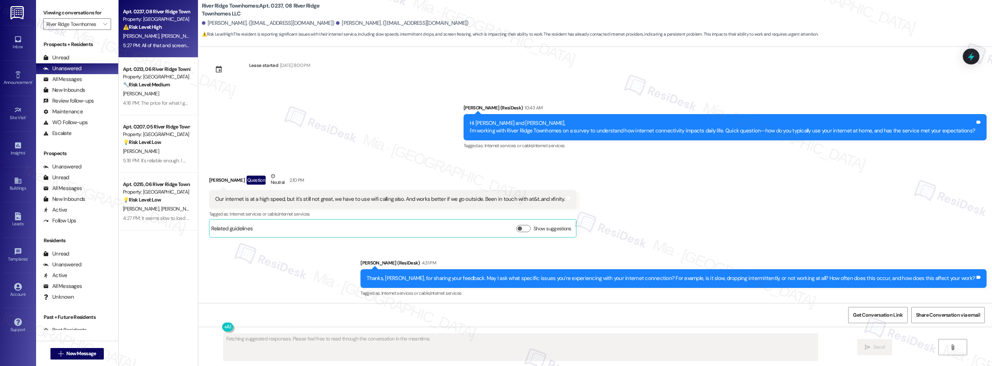
scroll to position [2713, 0]
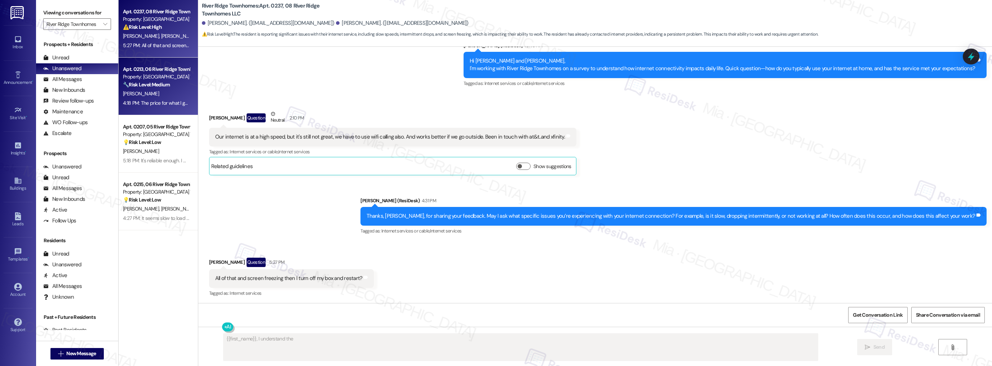
type textarea "{{first_name}}, I understand the"
click at [181, 98] on div "[PERSON_NAME]" at bounding box center [156, 93] width 68 height 9
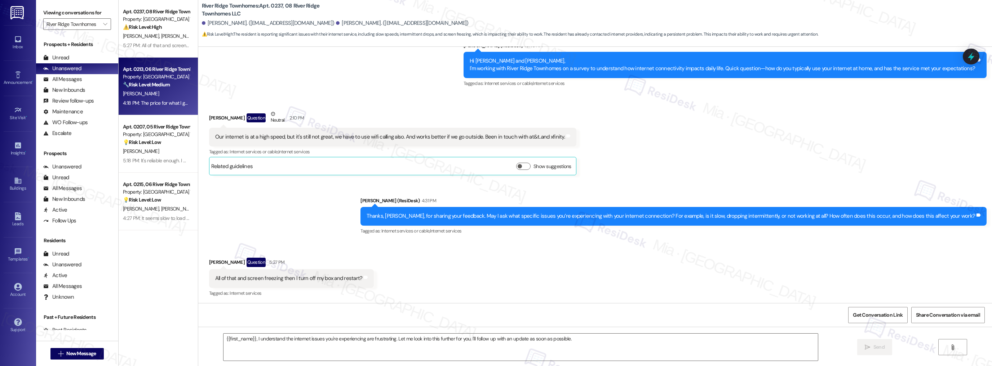
type textarea "Fetching suggested responses. Please feel free to read through the conversation…"
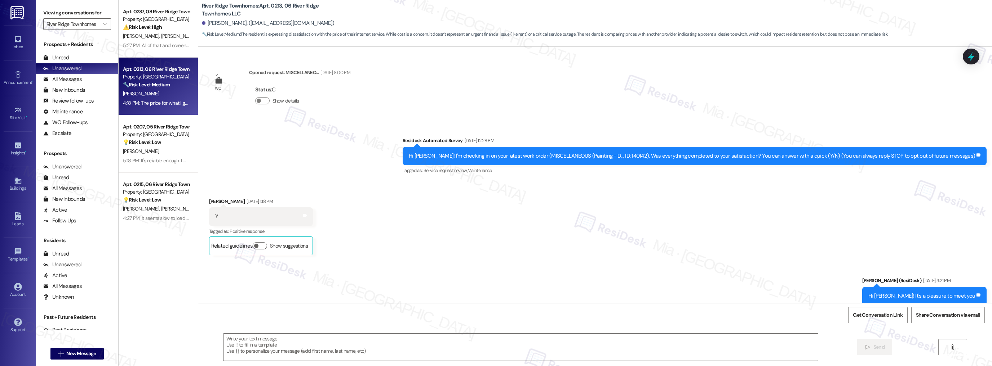
scroll to position [3848, 0]
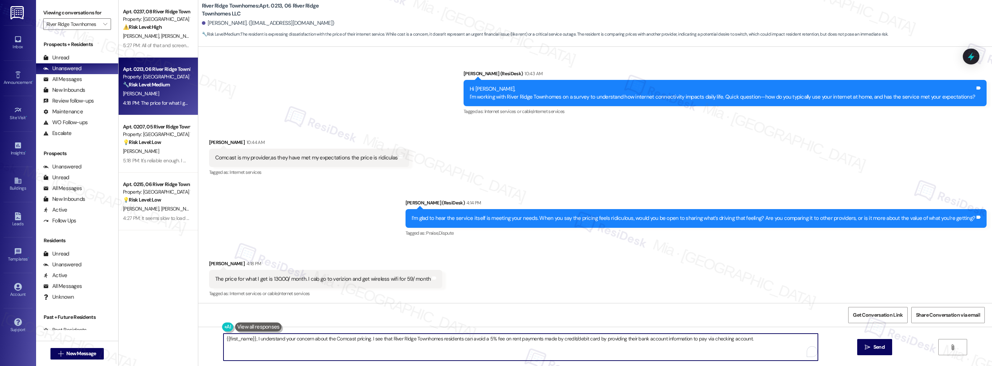
drag, startPoint x: 584, startPoint y: 342, endPoint x: 130, endPoint y: 342, distance: 454.3
click at [131, 342] on div "Apt. 0237, 08 River Ridge Townhomes LLC Property: River Ridge Townhomes ⚠️ Risk…" at bounding box center [555, 183] width 873 height 366
paste textarea "Thanks so much for sharing your experience—it really helps us understand what m…"
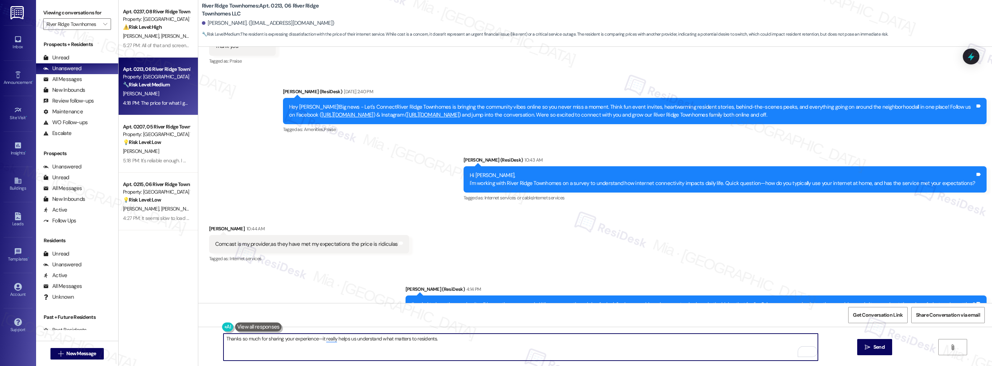
scroll to position [3761, 0]
click at [456, 338] on textarea "Thanks so much for sharing your experience—it really helps us understand what m…" at bounding box center [520, 347] width 594 height 27
paste textarea "Is there anything else about your connectivity you'd like to add?"
type textarea "Thanks so much for sharing your experience—it really helps us understand what m…"
click at [864, 352] on button " Send" at bounding box center [874, 347] width 35 height 16
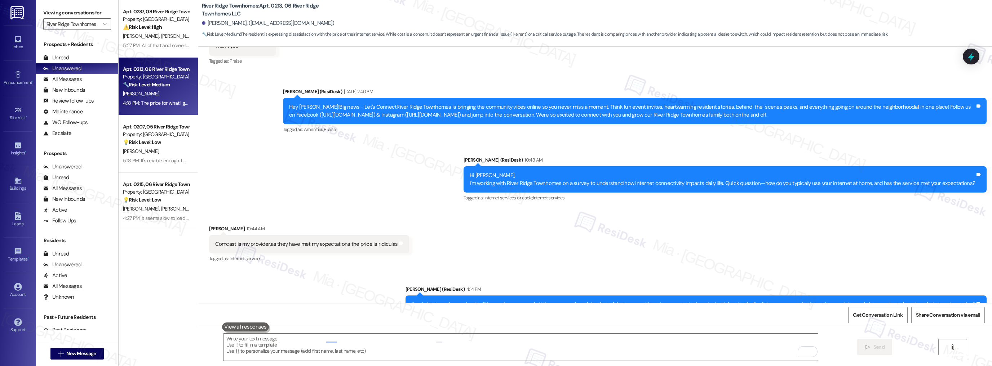
scroll to position [3848, 0]
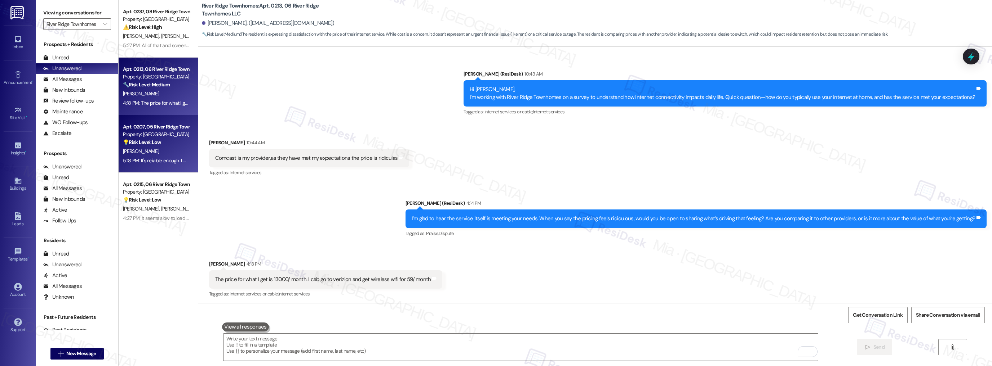
click at [161, 147] on div "[PERSON_NAME]" at bounding box center [156, 151] width 68 height 9
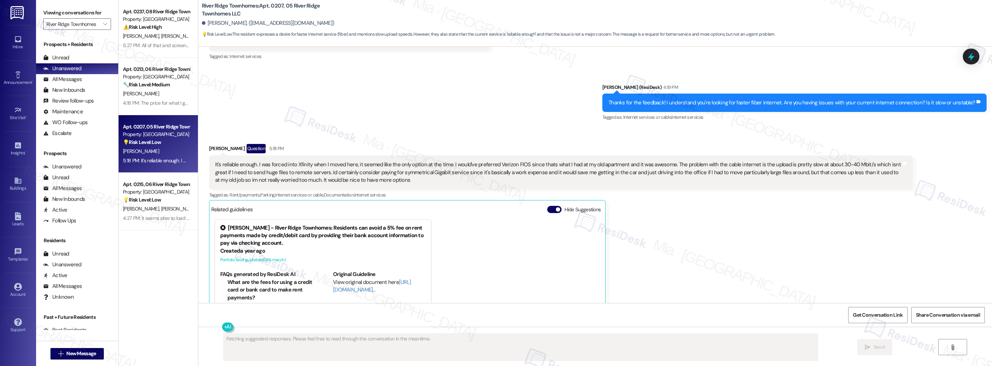
scroll to position [1839, 0]
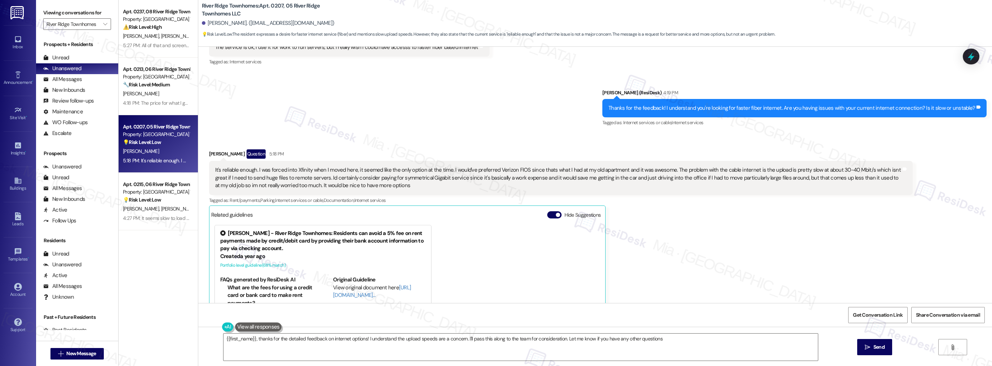
type textarea "{{first_name}}, thanks for the detailed feedback on internet options! I underst…"
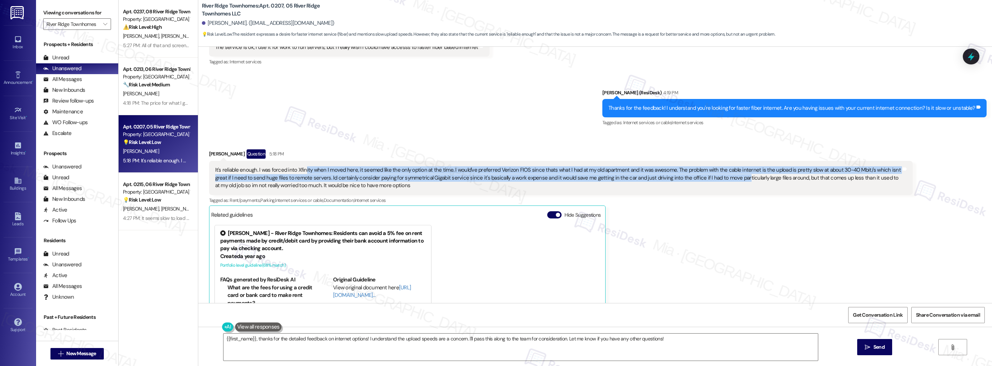
drag, startPoint x: 298, startPoint y: 162, endPoint x: 715, endPoint y: 170, distance: 416.9
click at [715, 170] on div "It's reliable enough. I was forced into Xfinity when I moved here, it seemed li…" at bounding box center [558, 177] width 686 height 23
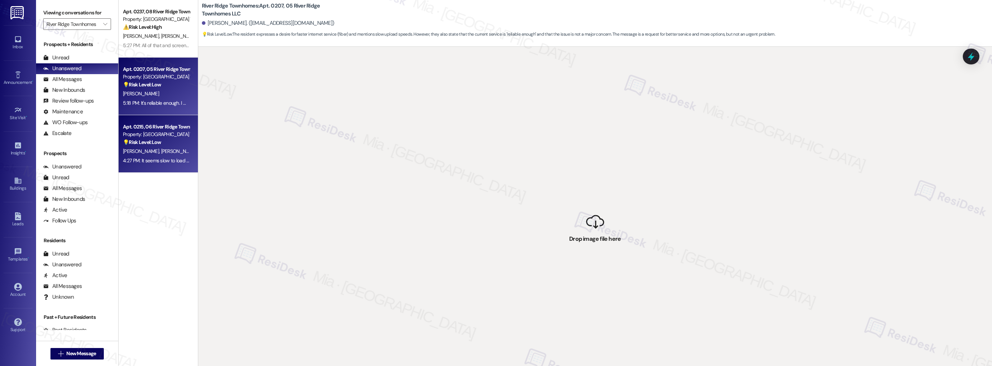
click at [146, 160] on div "4:27 PM: It seems slow to load at times. 4:27 PM: It seems slow to load at time…" at bounding box center [163, 160] width 81 height 6
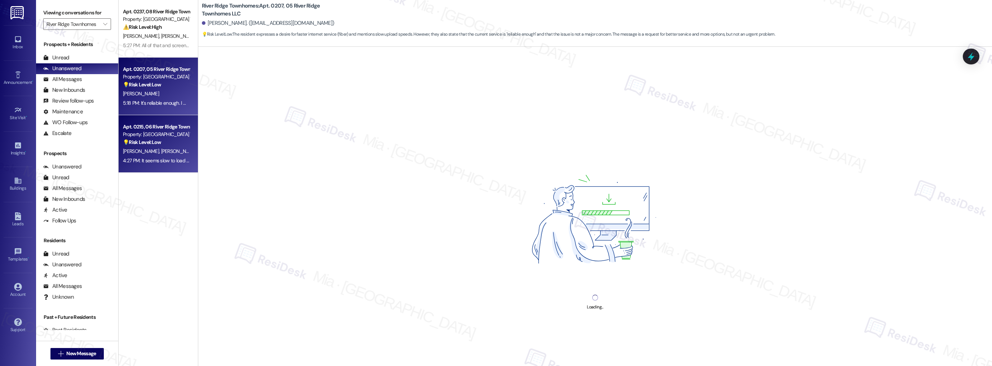
click at [177, 105] on div "5:18 PM: It's reliable enough. I was forced into Xfinity when I moved here, it …" at bounding box center [848, 103] width 1451 height 6
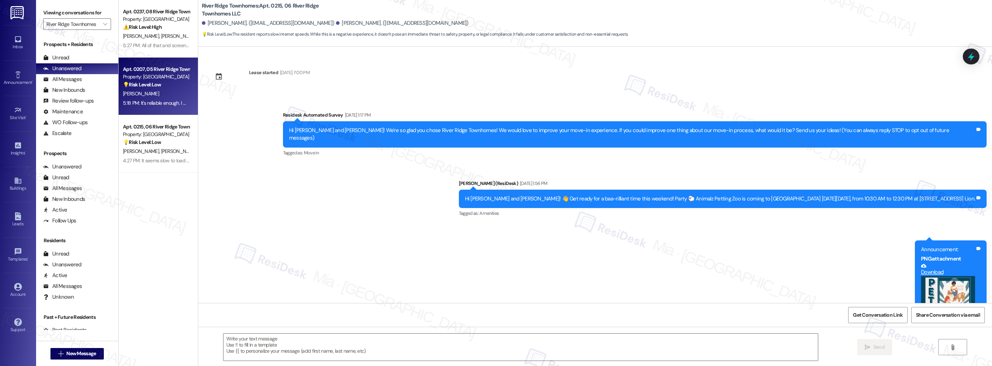
scroll to position [460, 0]
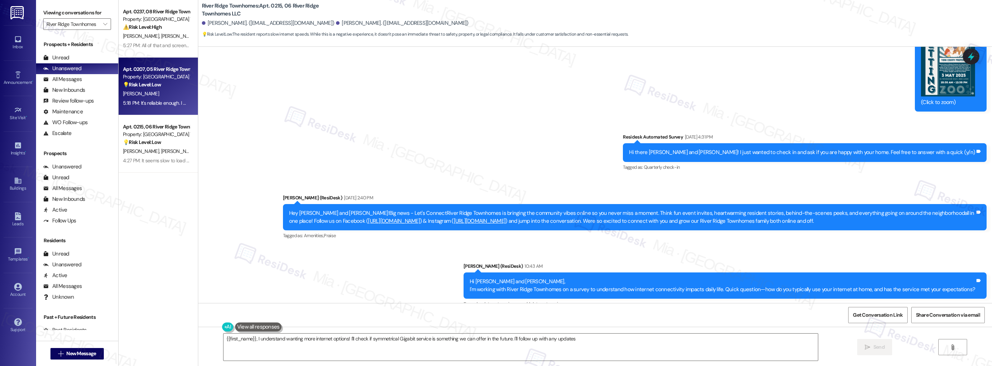
type textarea "{{first_name}}, I understand wanting more internet options! I'll check if symme…"
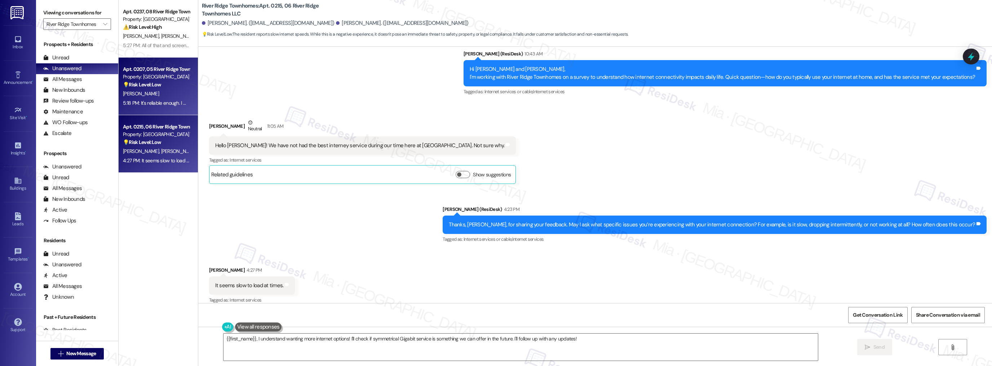
click at [161, 138] on div "Property: [GEOGRAPHIC_DATA] Townhomes" at bounding box center [156, 135] width 67 height 8
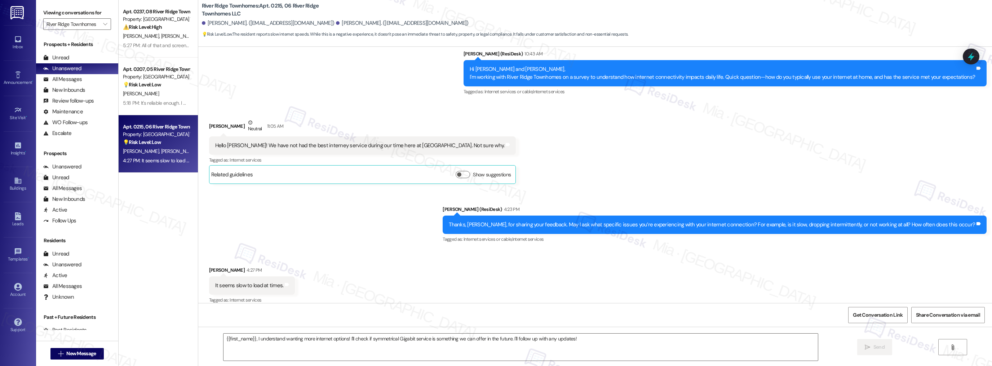
type textarea "Fetching suggested responses. Please feel free to read through the conversation…"
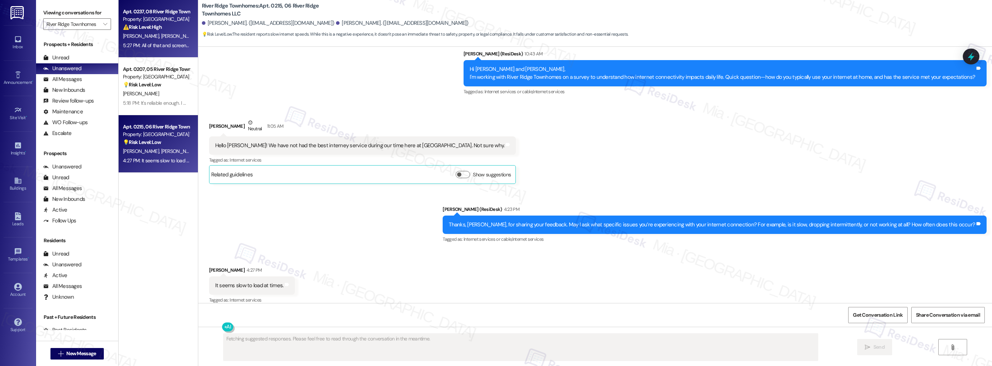
click at [173, 48] on div "5:27 PM: All of that and screen freezing then I turn off my box and restart? 5:…" at bounding box center [199, 45] width 153 height 6
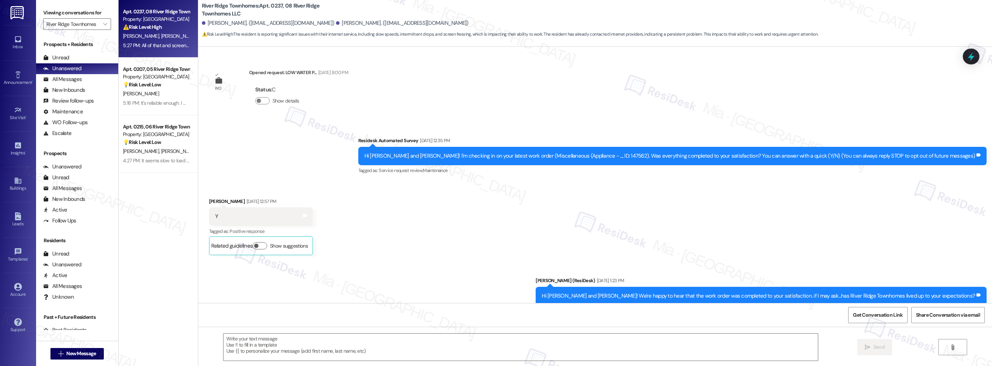
type textarea "Fetching suggested responses. Please feel free to read through the conversation…"
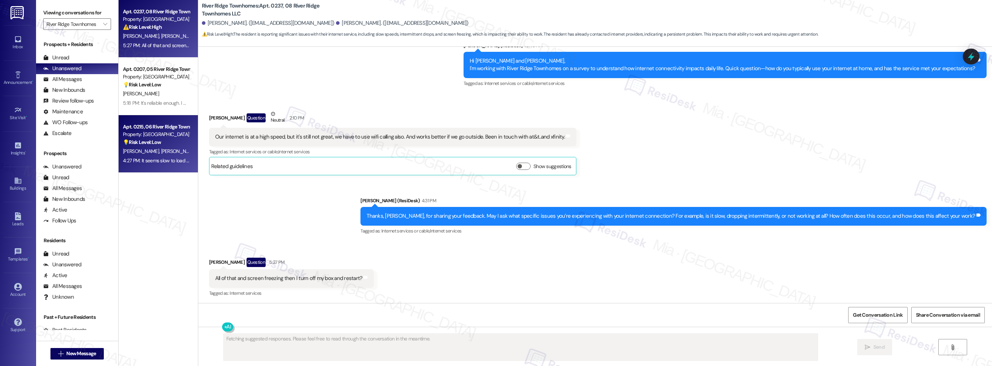
click at [161, 154] on span "[PERSON_NAME]" at bounding box center [179, 151] width 36 height 6
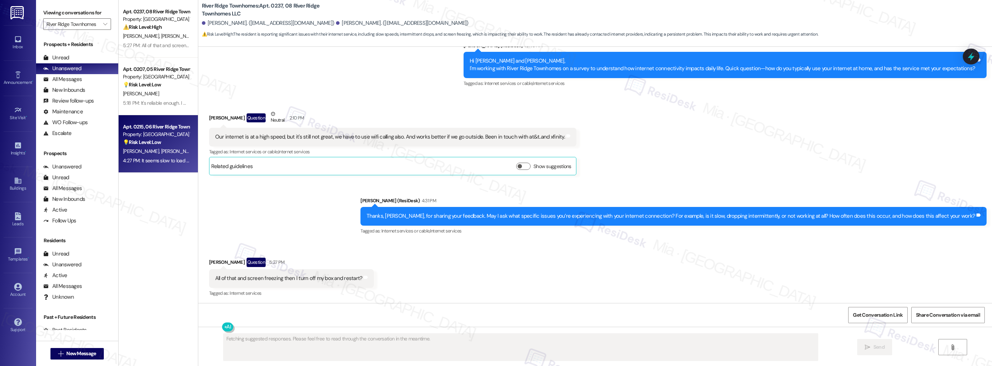
scroll to position [460, 0]
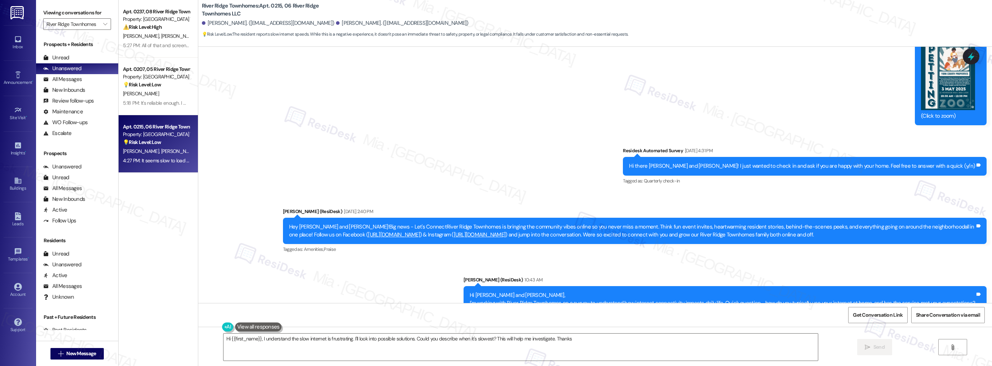
type textarea "Hi {{first_name}}, I understand the slow internet is frustrating. I'll look int…"
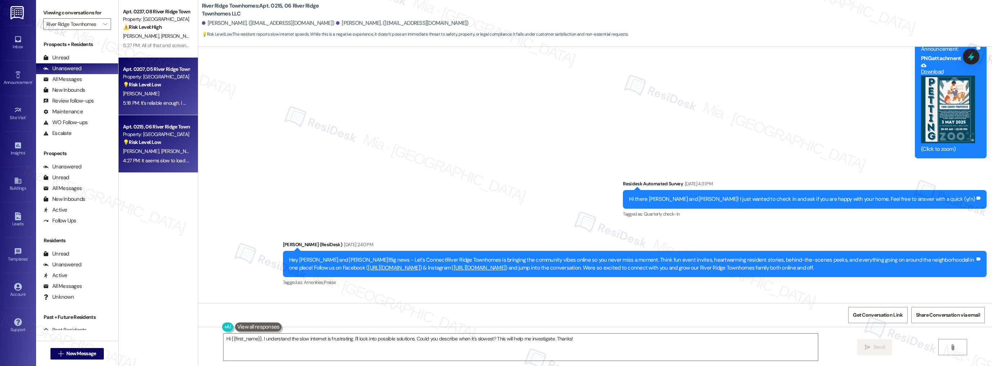
click at [172, 74] on div "Property: [GEOGRAPHIC_DATA] Townhomes" at bounding box center [156, 77] width 67 height 8
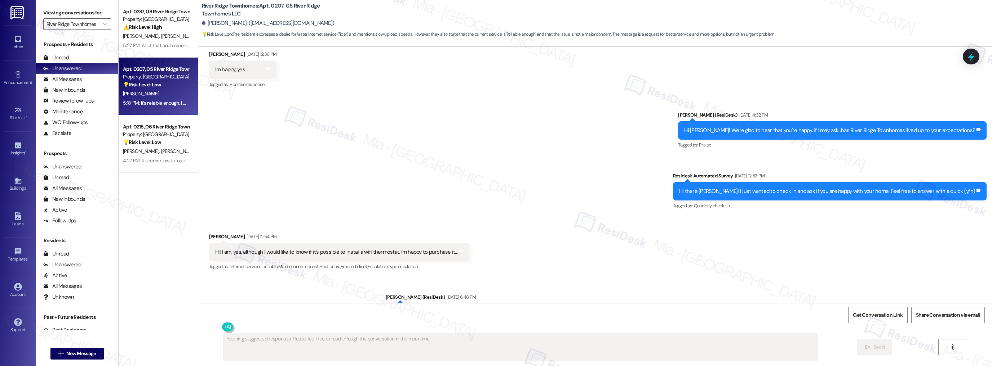
scroll to position [1897, 0]
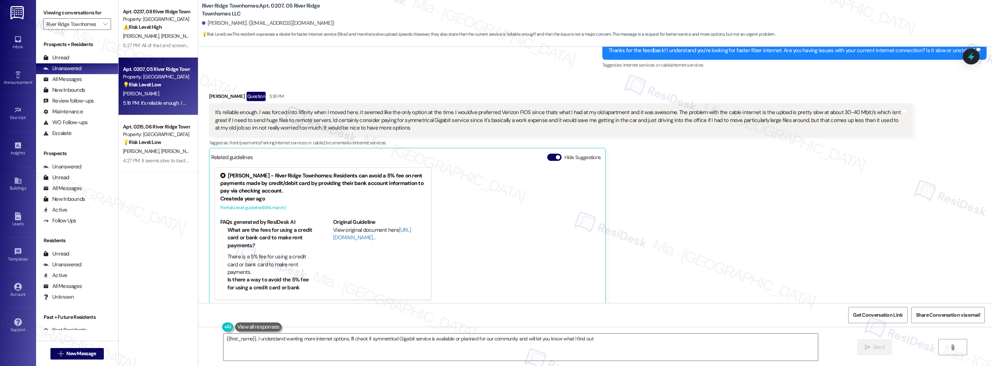
type textarea "{{first_name}}, I understand wanting more internet options. I'll check if symme…"
click at [741, 221] on div "[PERSON_NAME] Question 5:18 PM It's reliable enough. I was forced into Xfinity …" at bounding box center [560, 199] width 703 height 214
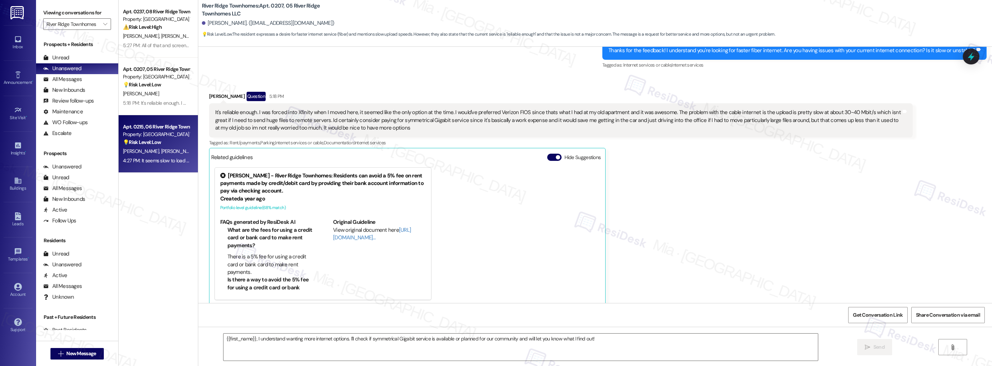
type textarea "Fetching suggested responses. Please feel free to read through the conversation…"
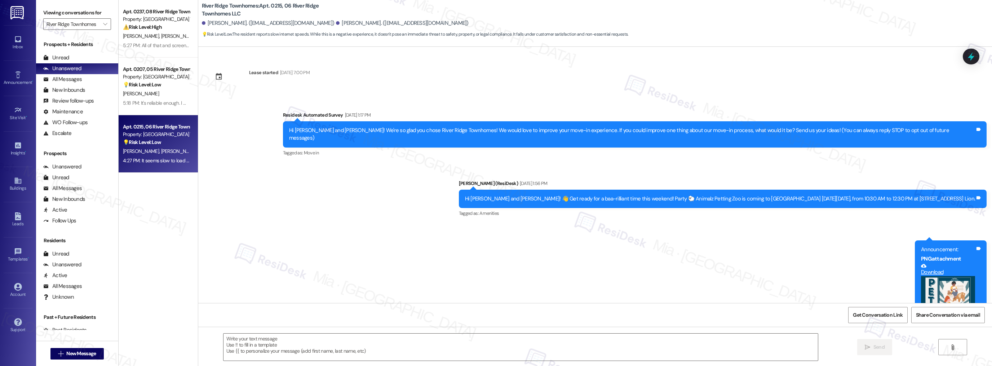
scroll to position [460, 0]
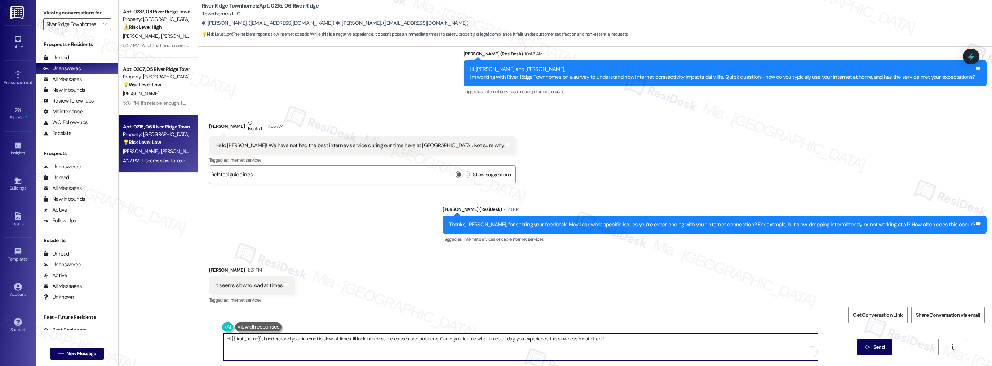
drag, startPoint x: 259, startPoint y: 342, endPoint x: 206, endPoint y: 342, distance: 53.0
click at [206, 342] on div "Hi {{first_name}}, I understand your internet is slow at times. I'll look into …" at bounding box center [594, 354] width 793 height 54
drag, startPoint x: 310, startPoint y: 336, endPoint x: 563, endPoint y: 336, distance: 253.3
click at [563, 336] on textarea "I understand your internet is slow at times. I'll look into possible causes and…" at bounding box center [520, 347] width 594 height 27
paste textarea "Has it made you think differently about living here"
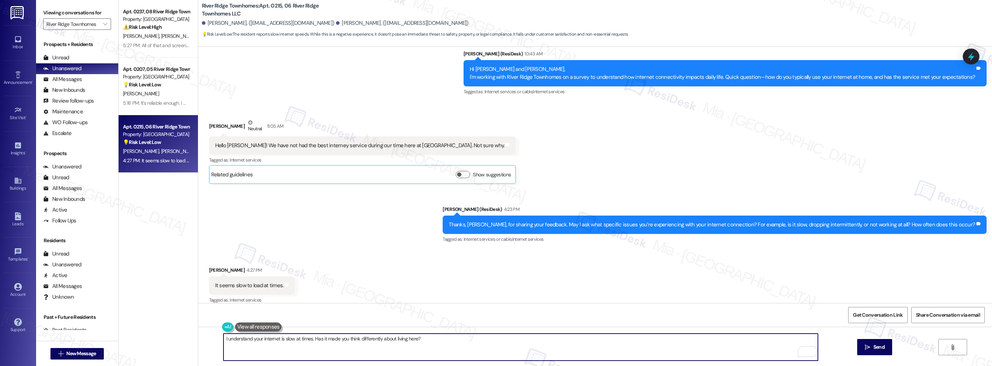
click at [320, 340] on textarea "I understand your internet is slow at times. Has it made you think differently …" at bounding box center [520, 347] width 594 height 27
type textarea "I understand your internet is slow at times. Has this made you think differentl…"
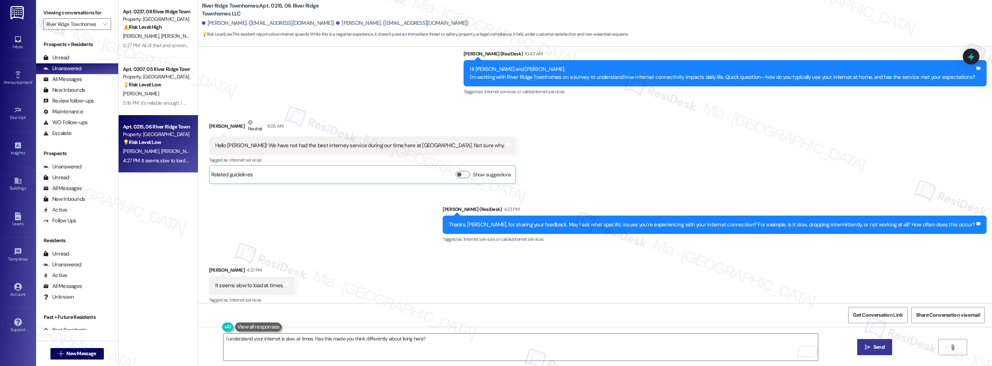
click at [868, 349] on icon "" at bounding box center [866, 348] width 5 height 6
